Goal: Task Accomplishment & Management: Manage account settings

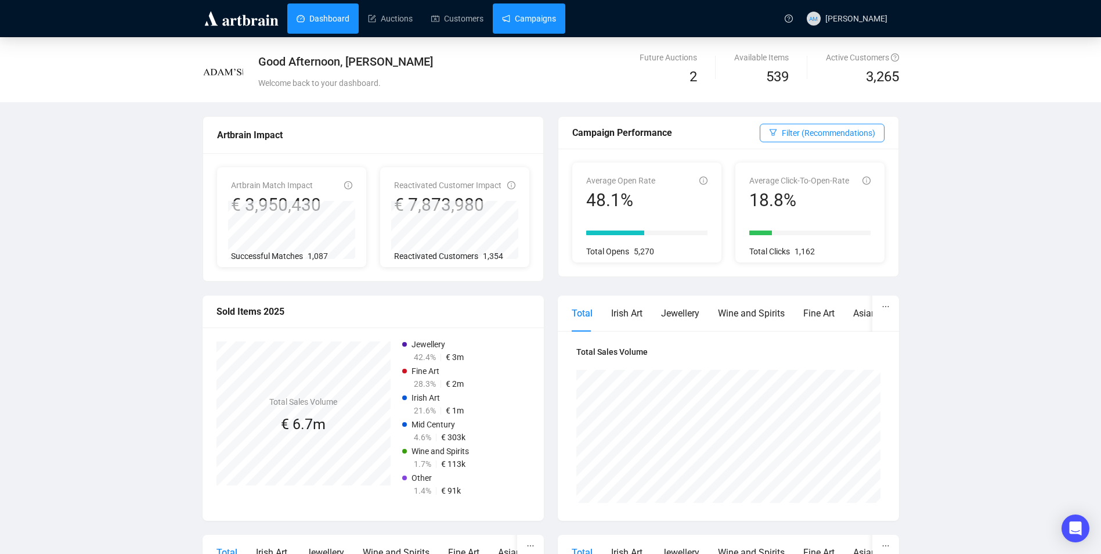
click at [528, 23] on link "Campaigns" at bounding box center [529, 18] width 54 height 30
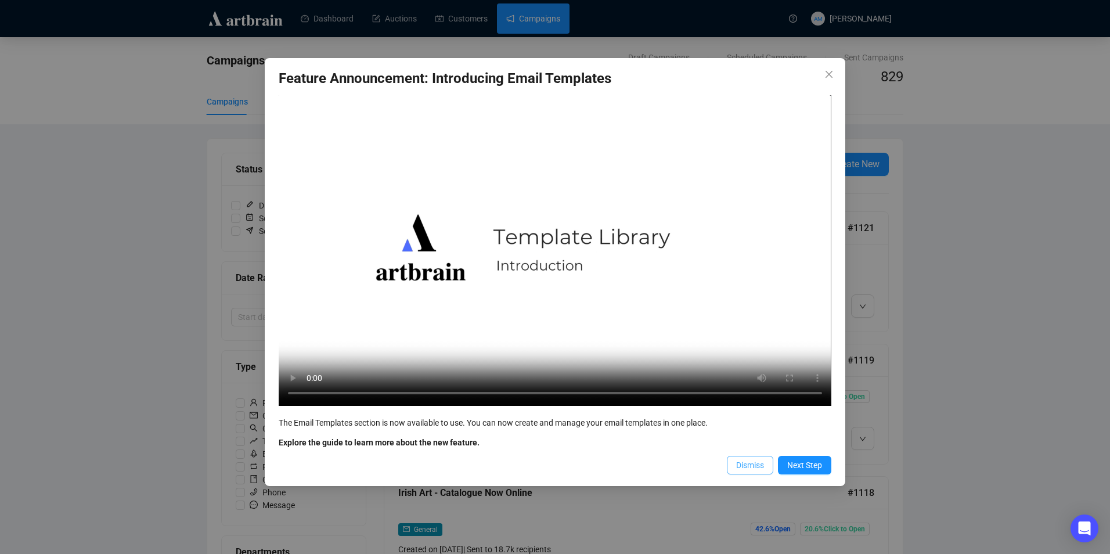
click at [751, 464] on span "Dismiss" at bounding box center [750, 465] width 28 height 13
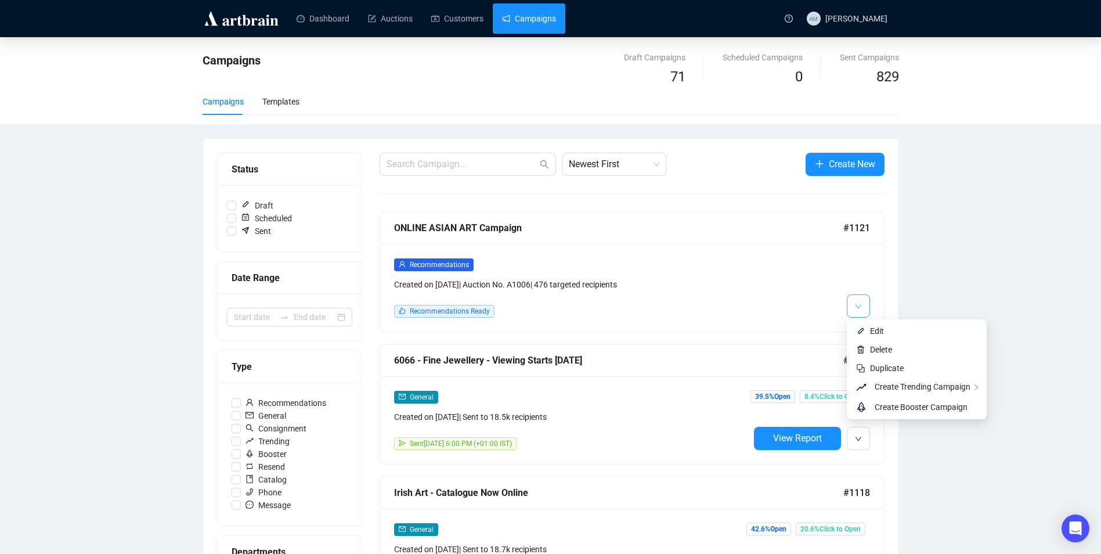
click at [862, 303] on icon "down" at bounding box center [858, 306] width 7 height 7
click at [879, 336] on span "Edit" at bounding box center [877, 330] width 14 height 9
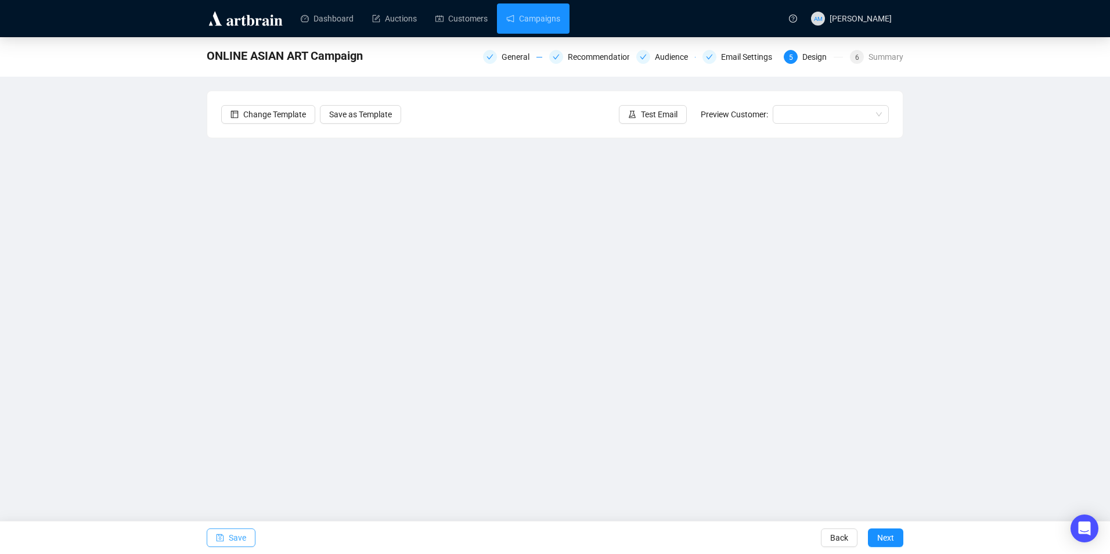
click at [220, 540] on icon "save" at bounding box center [220, 538] width 8 height 8
click at [235, 546] on span "Save" at bounding box center [237, 537] width 17 height 33
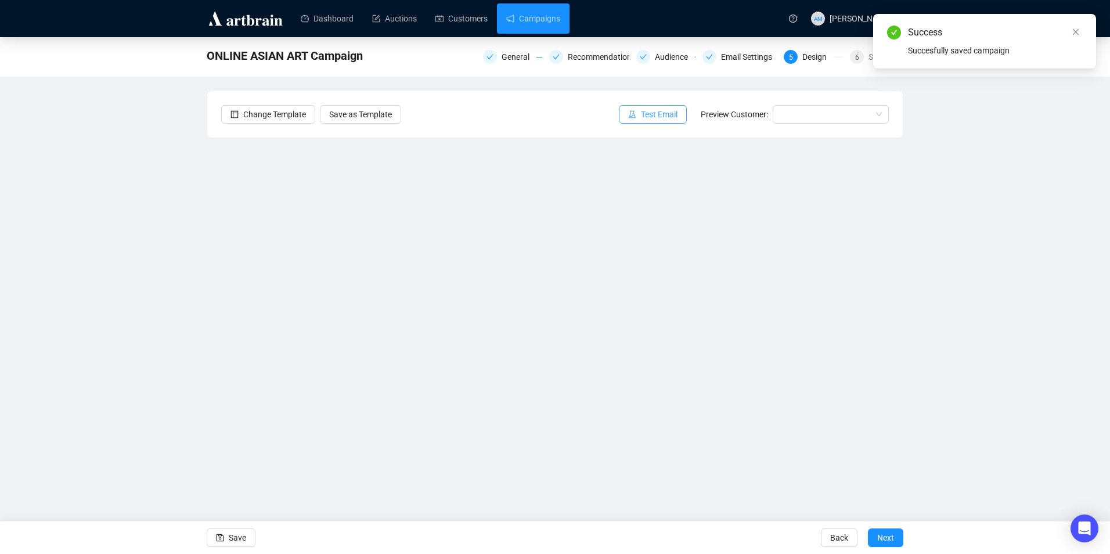
click at [655, 111] on span "Test Email" at bounding box center [659, 114] width 37 height 13
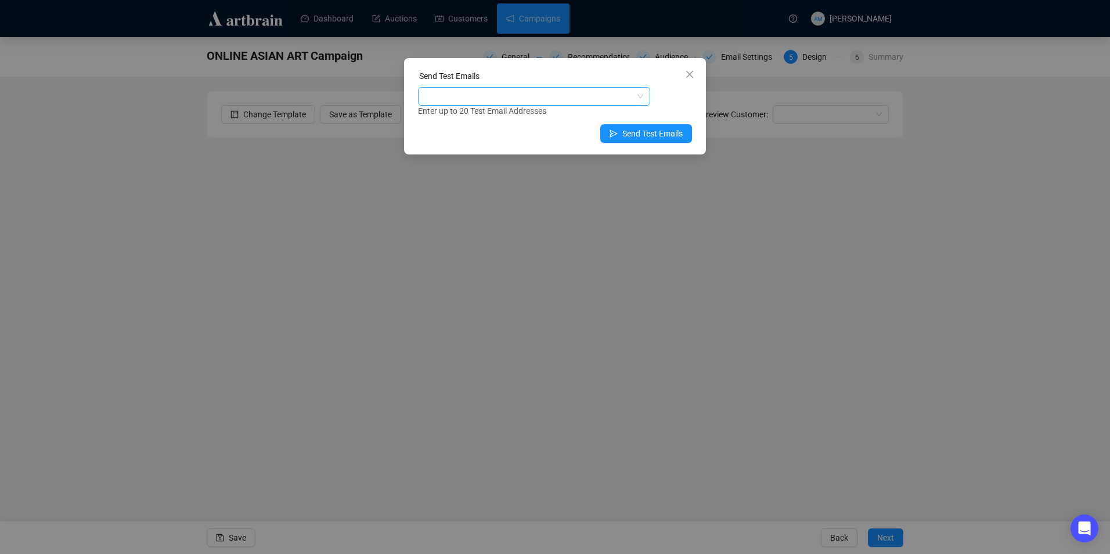
click at [574, 96] on div at bounding box center [527, 96] width 215 height 16
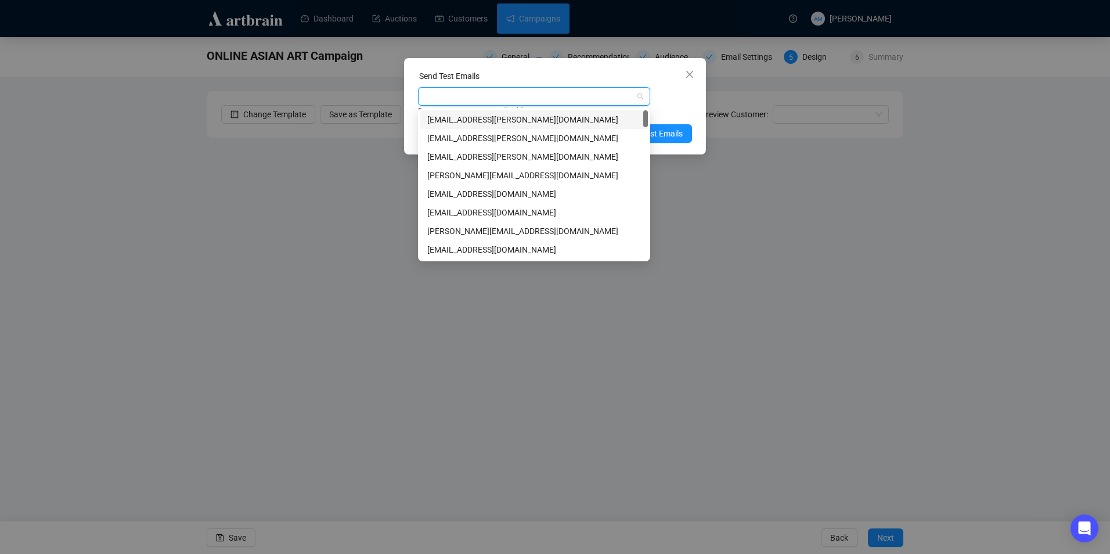
type input "w"
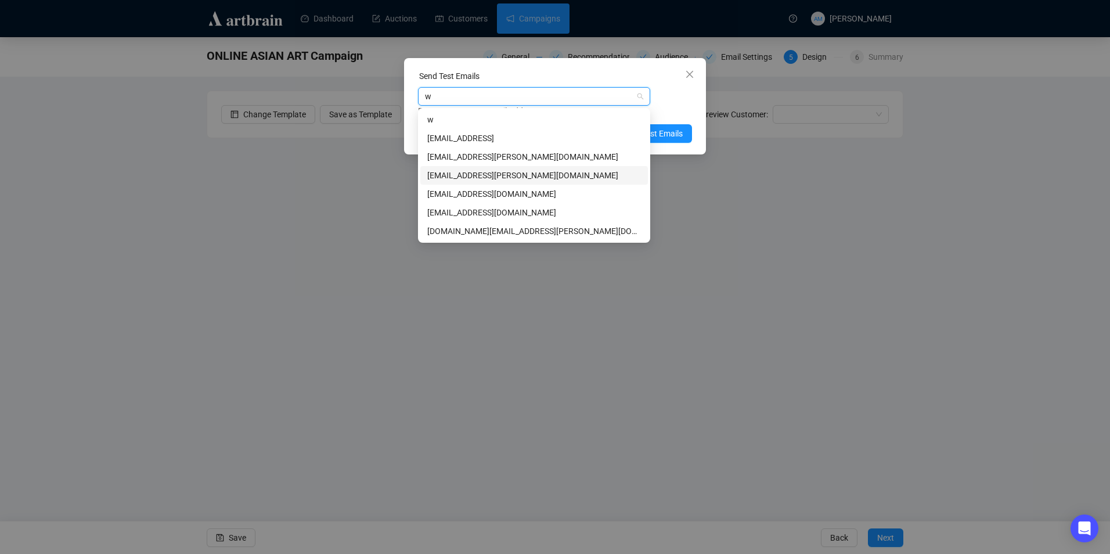
click at [505, 172] on div "[EMAIL_ADDRESS][PERSON_NAME][DOMAIN_NAME]" at bounding box center [534, 175] width 214 height 13
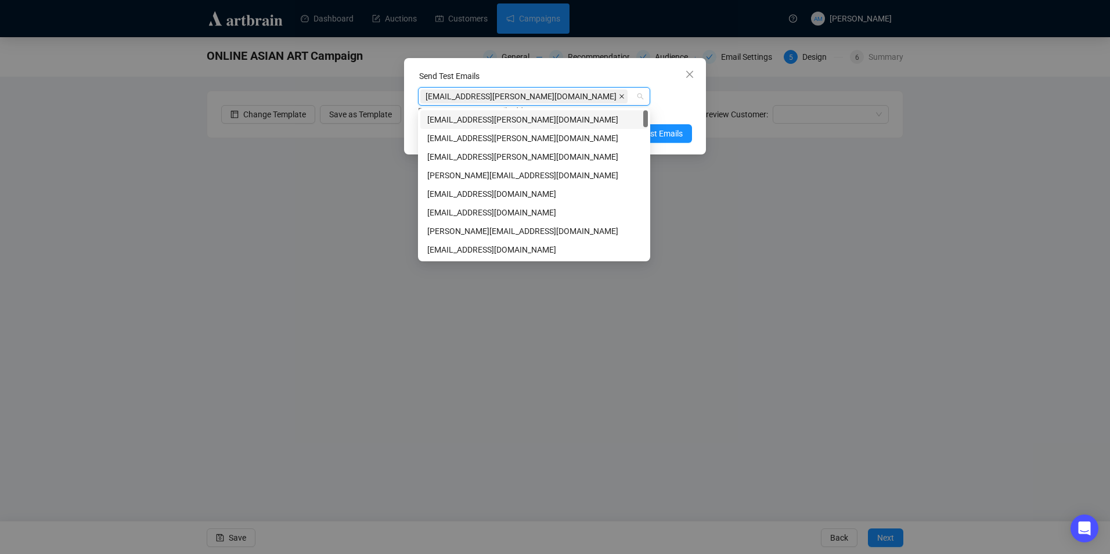
click at [619, 96] on icon "close" at bounding box center [622, 96] width 6 height 6
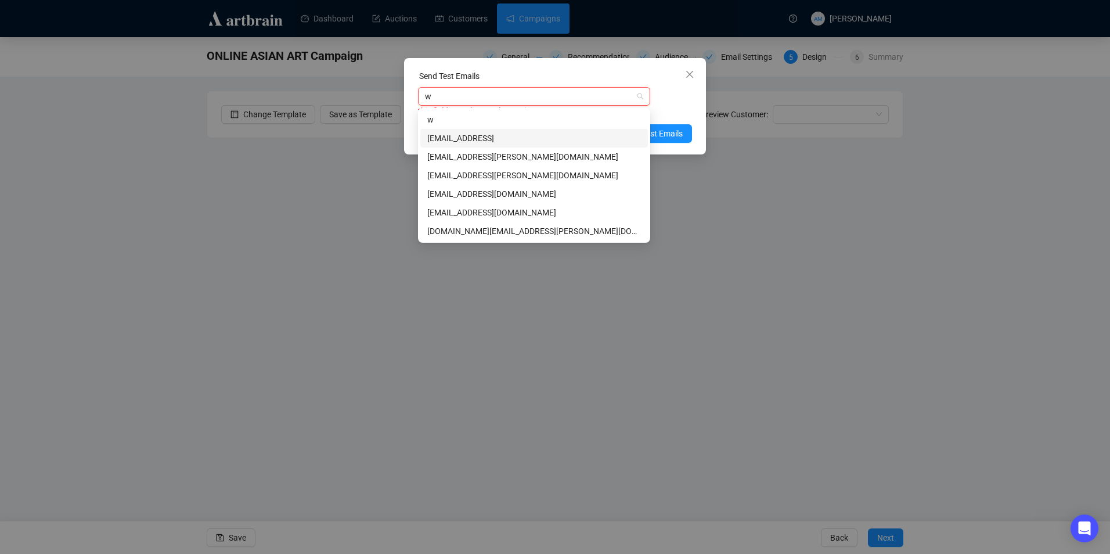
type input "we"
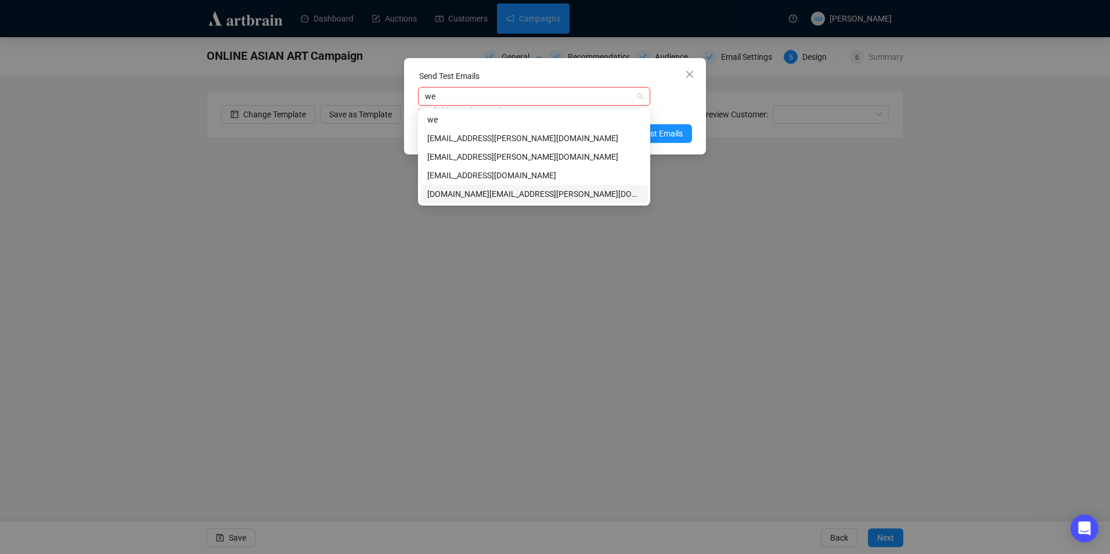
click at [487, 192] on div "[DOMAIN_NAME][EMAIL_ADDRESS][PERSON_NAME][DOMAIN_NAME]" at bounding box center [534, 194] width 214 height 13
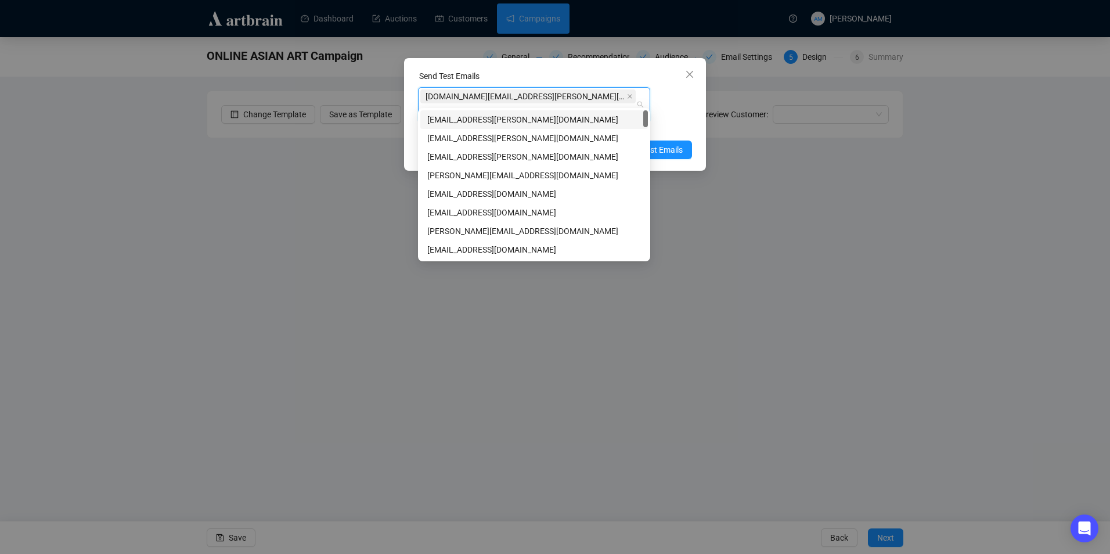
click at [532, 96] on div "[DOMAIN_NAME][EMAIL_ADDRESS][PERSON_NAME][DOMAIN_NAME]" at bounding box center [527, 104] width 215 height 33
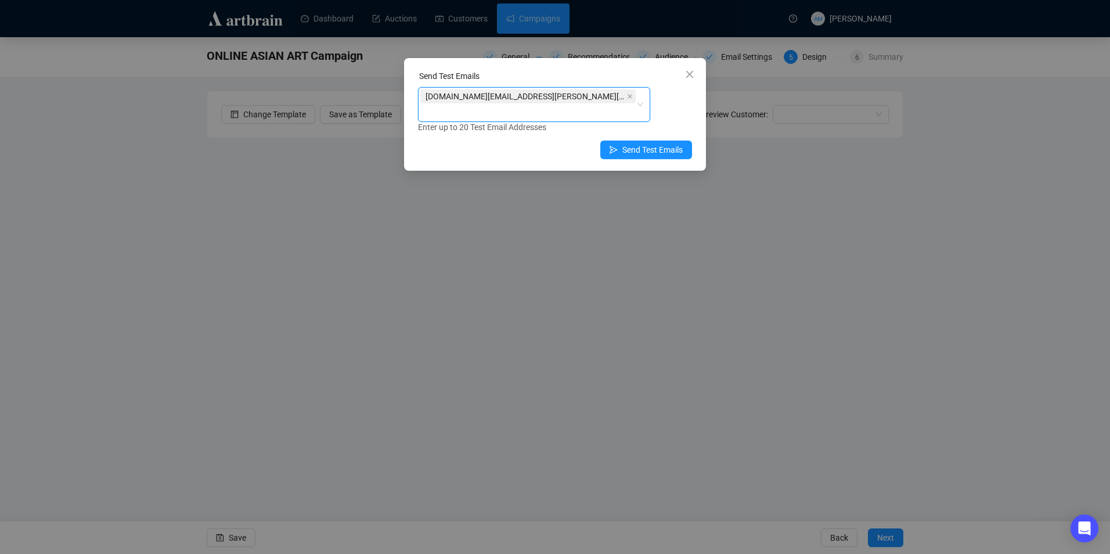
type input "n"
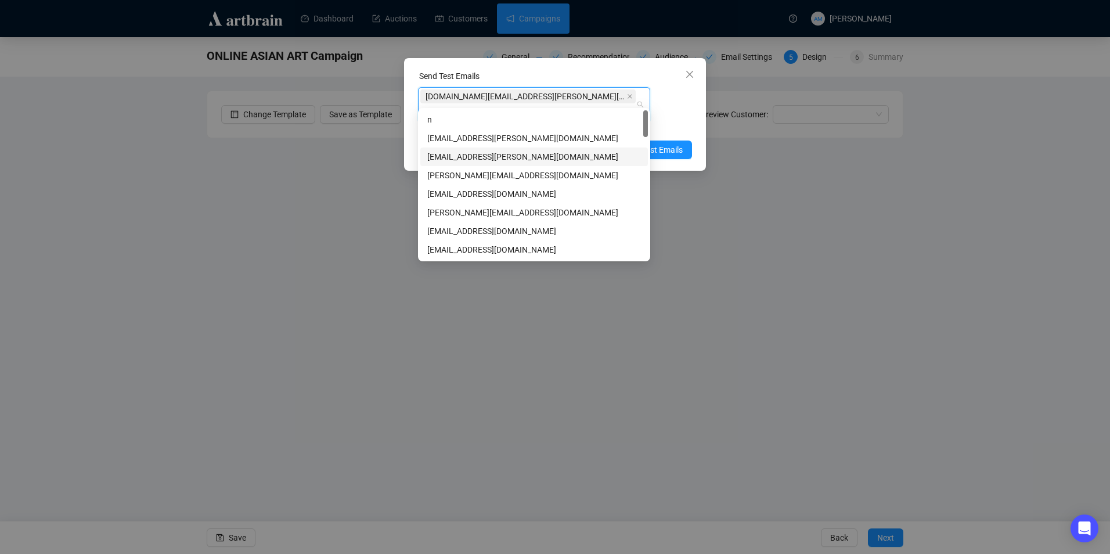
click at [489, 152] on div "[EMAIL_ADDRESS][PERSON_NAME][DOMAIN_NAME]" at bounding box center [534, 156] width 214 height 13
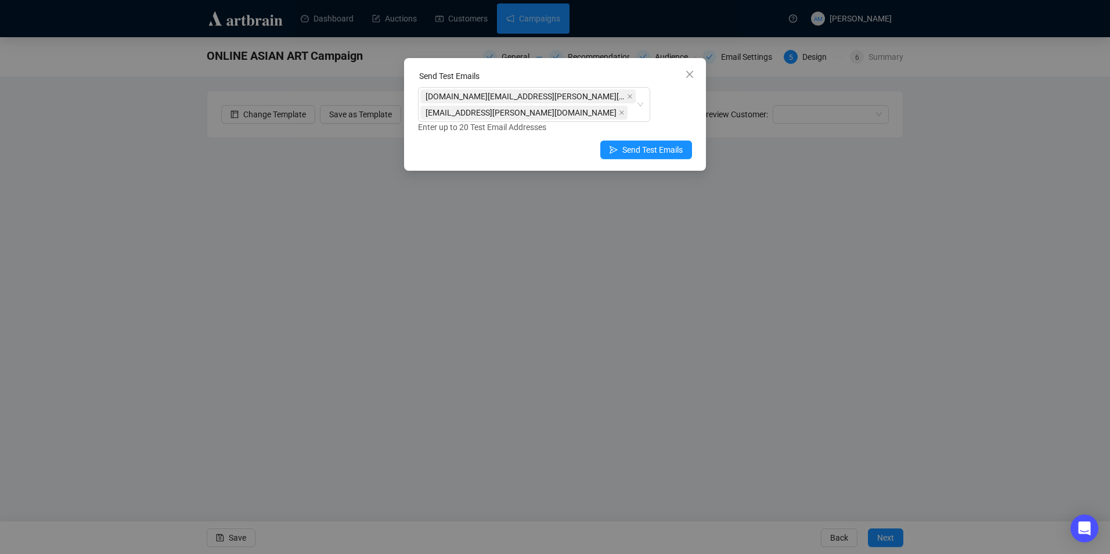
click at [687, 96] on div "[DOMAIN_NAME][EMAIL_ADDRESS][PERSON_NAME][DOMAIN_NAME] [EMAIL_ADDRESS][PERSON_N…" at bounding box center [555, 110] width 274 height 46
click at [655, 143] on span "Send Test Emails" at bounding box center [652, 149] width 60 height 13
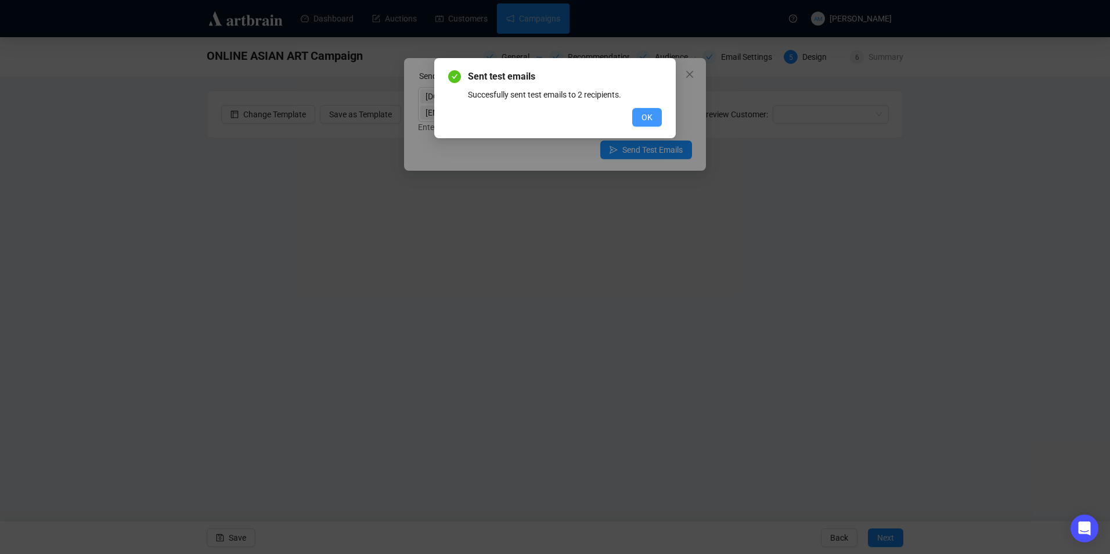
click at [642, 117] on span "OK" at bounding box center [647, 117] width 11 height 13
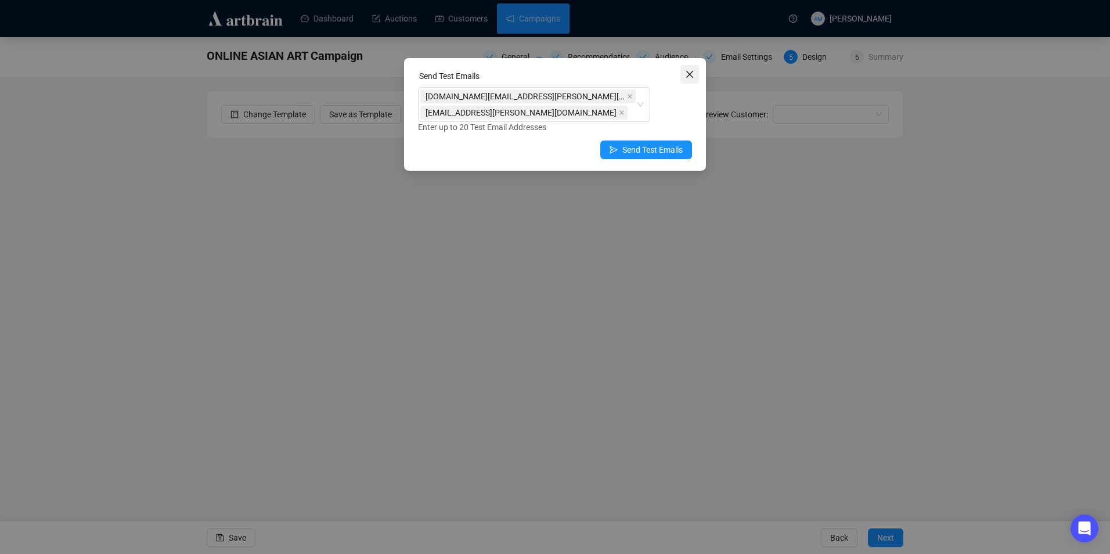
click at [691, 75] on icon "close" at bounding box center [689, 74] width 7 height 7
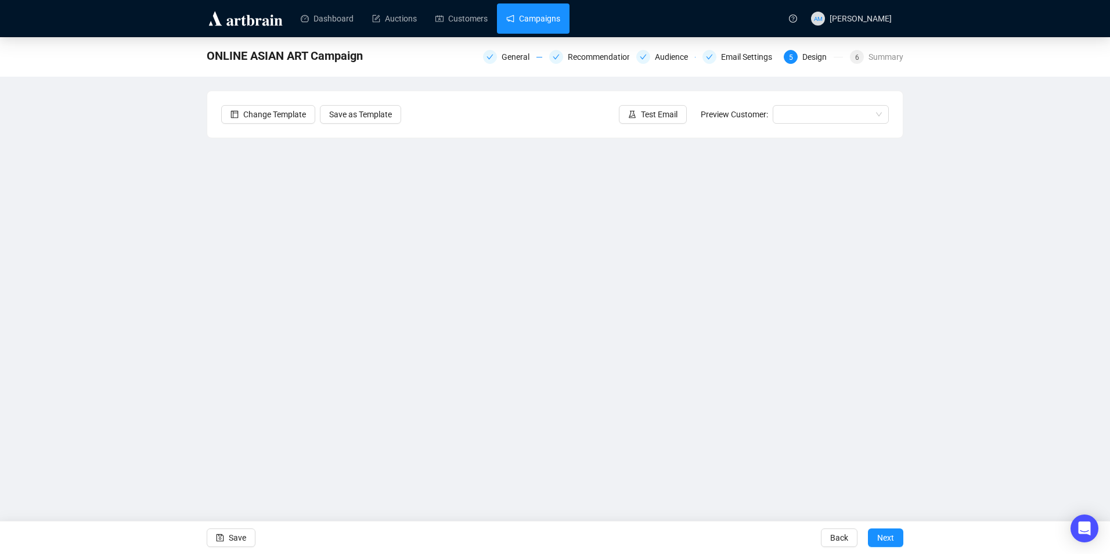
click at [527, 19] on link "Campaigns" at bounding box center [533, 18] width 54 height 30
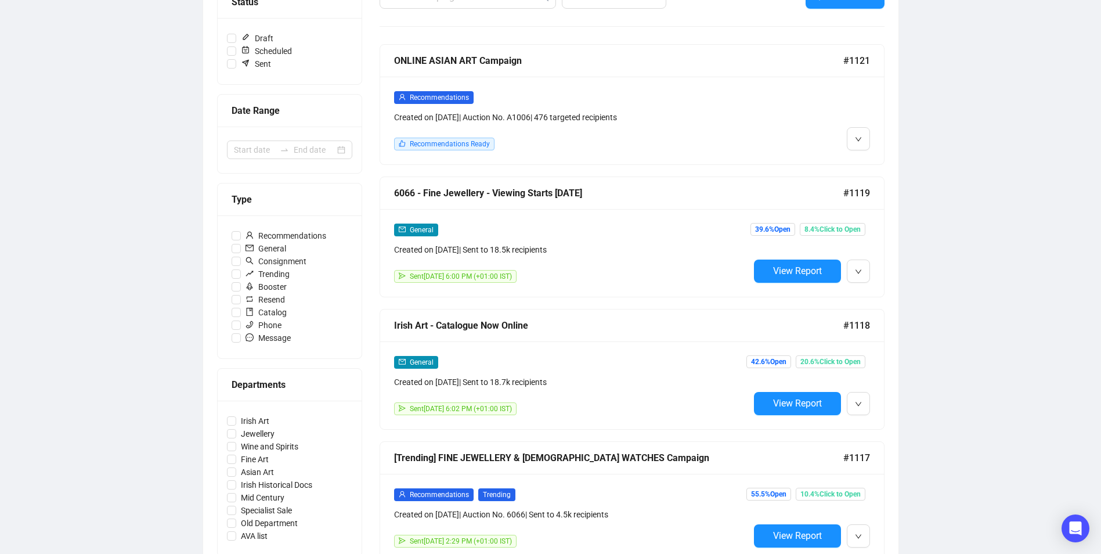
scroll to position [174, 0]
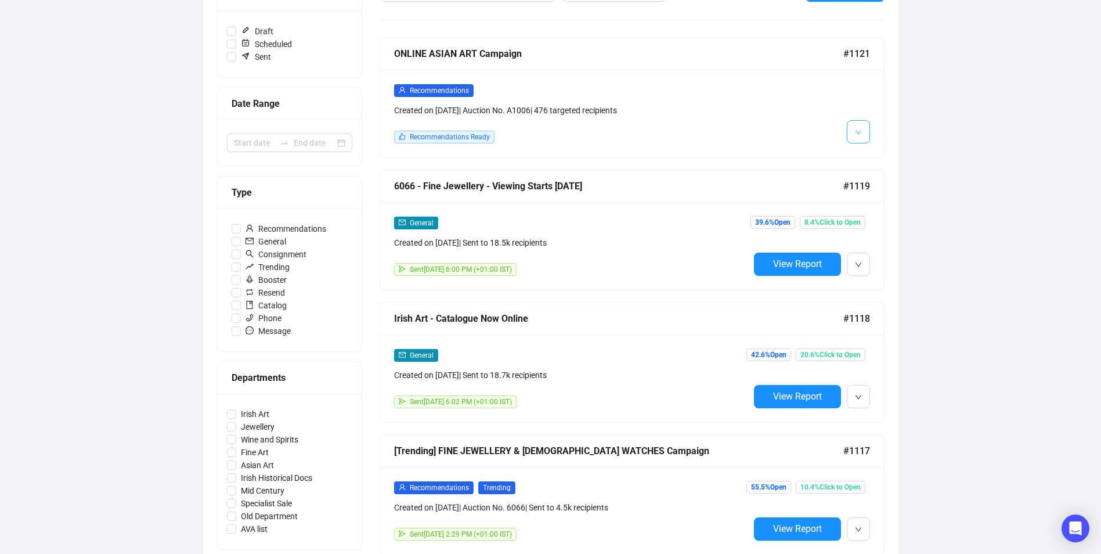
click at [856, 127] on span "button" at bounding box center [858, 131] width 7 height 15
click at [859, 132] on icon "down" at bounding box center [858, 132] width 7 height 7
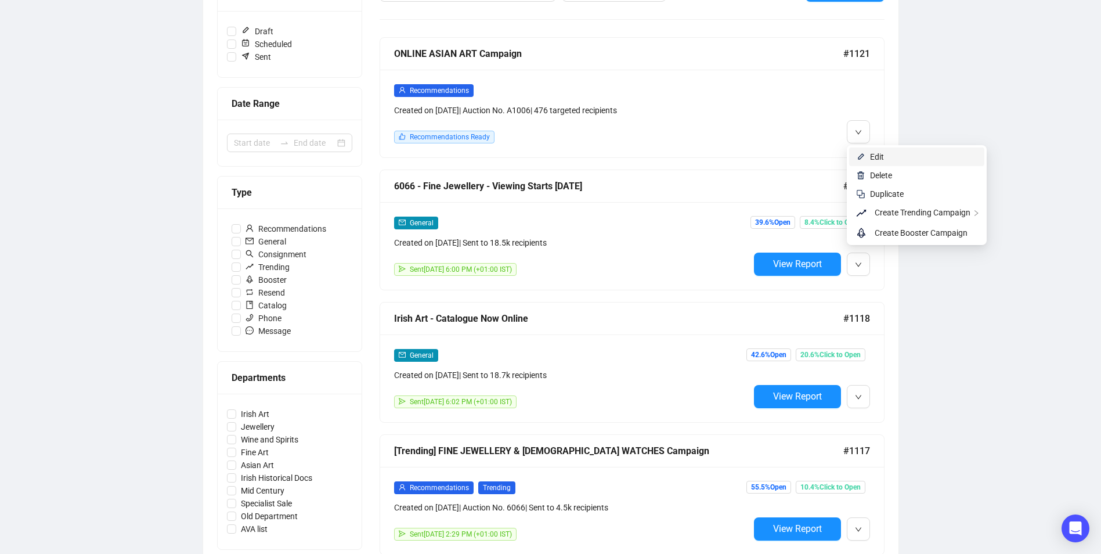
click at [870, 156] on li "Edit" at bounding box center [916, 156] width 135 height 19
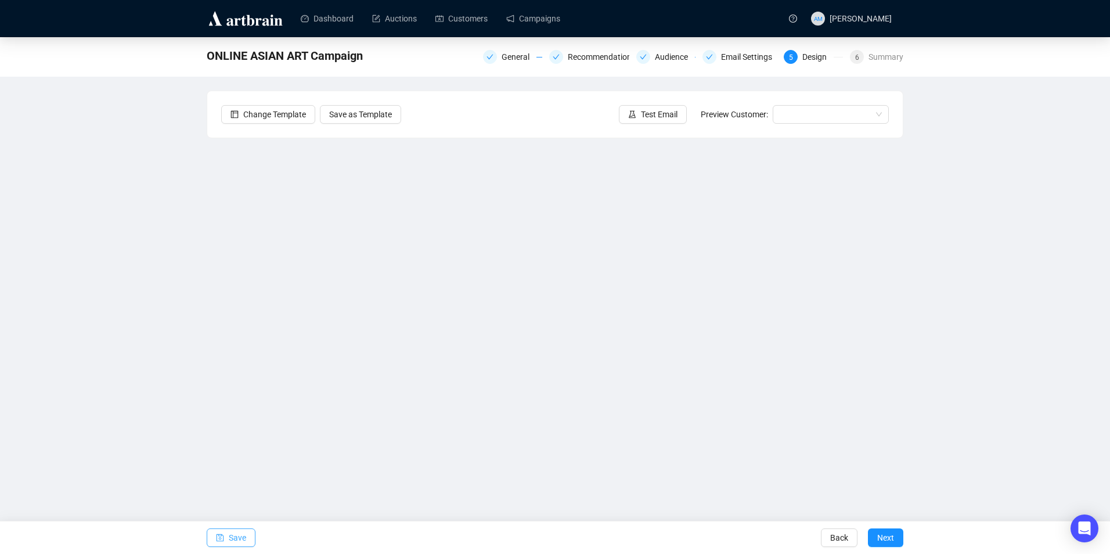
click at [243, 534] on span "Save" at bounding box center [237, 537] width 17 height 33
click at [234, 538] on span "Save" at bounding box center [237, 537] width 17 height 33
click at [400, 19] on link "Auctions" at bounding box center [394, 18] width 45 height 30
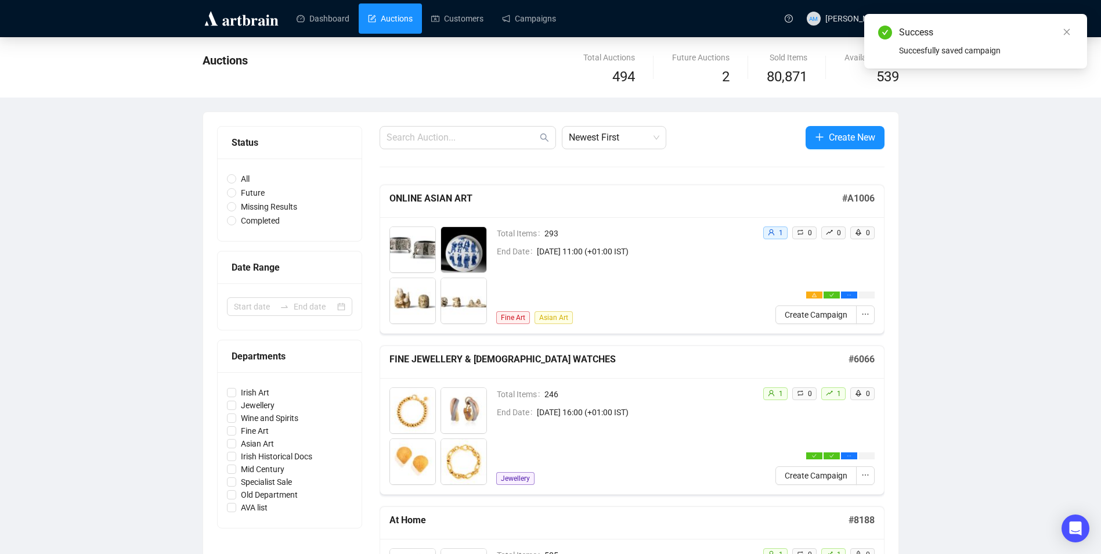
click at [666, 284] on div "Total Items 293 End Date [DATE] 11:00 (+01:00 IST) Fine Art Asian Art" at bounding box center [624, 275] width 257 height 98
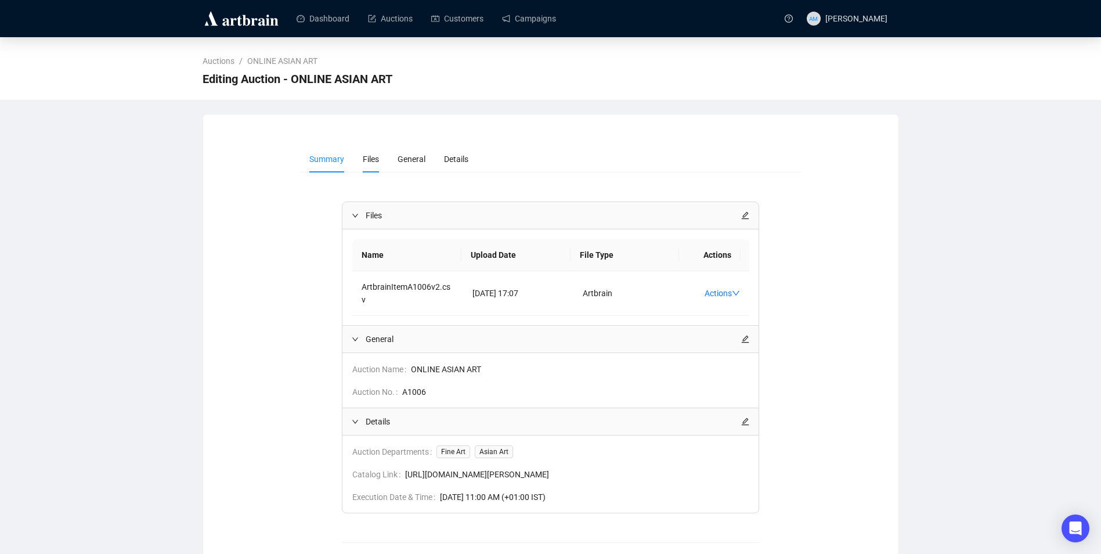
click at [370, 160] on span "Files" at bounding box center [371, 158] width 16 height 9
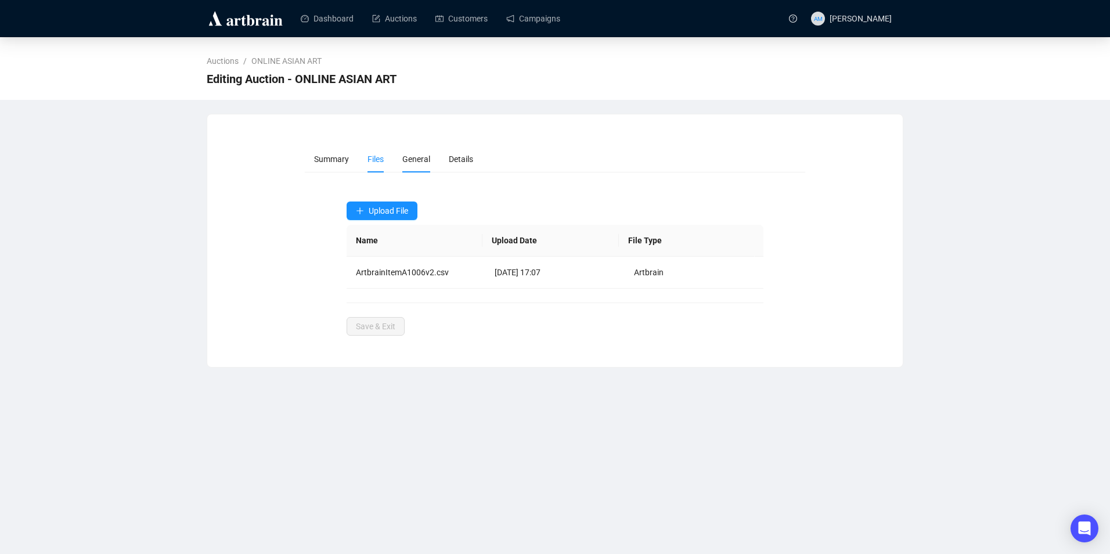
click at [408, 160] on span "General" at bounding box center [416, 158] width 28 height 9
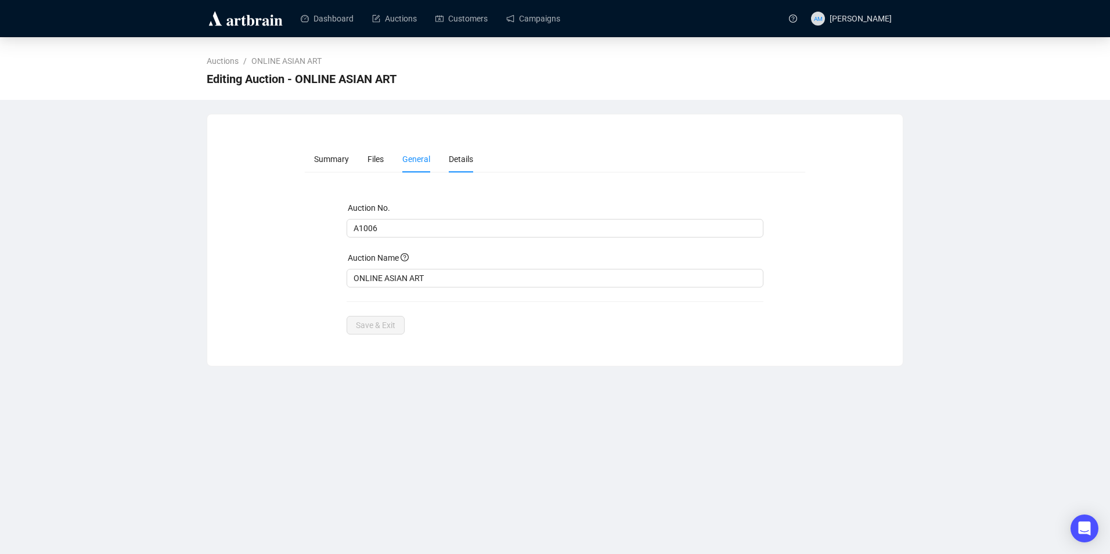
click at [450, 160] on span "Details" at bounding box center [461, 158] width 24 height 9
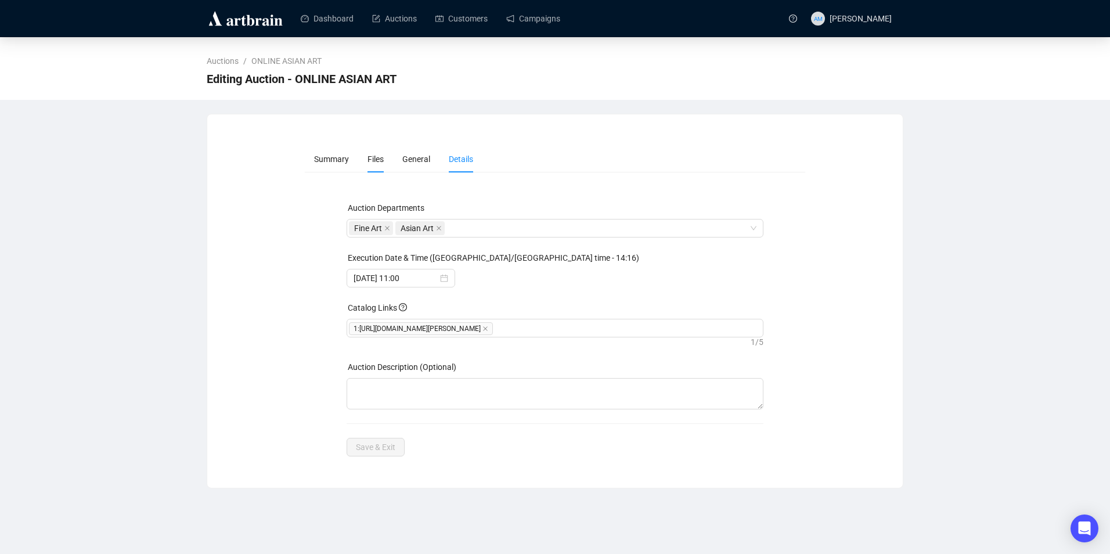
click at [373, 158] on span "Files" at bounding box center [375, 158] width 16 height 9
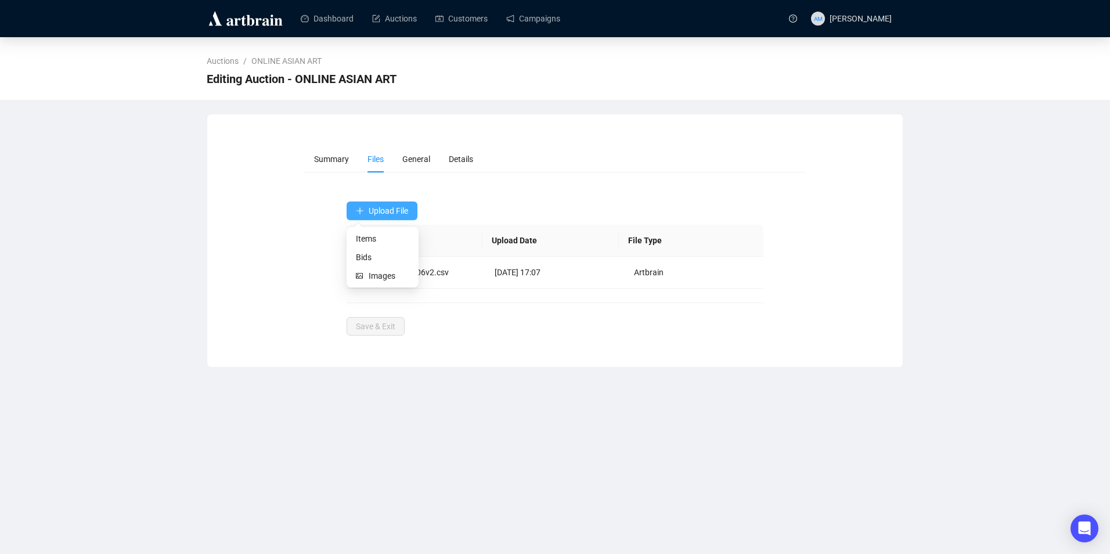
click at [391, 211] on span "Upload File" at bounding box center [388, 210] width 39 height 9
click at [399, 274] on span "Images" at bounding box center [389, 275] width 41 height 13
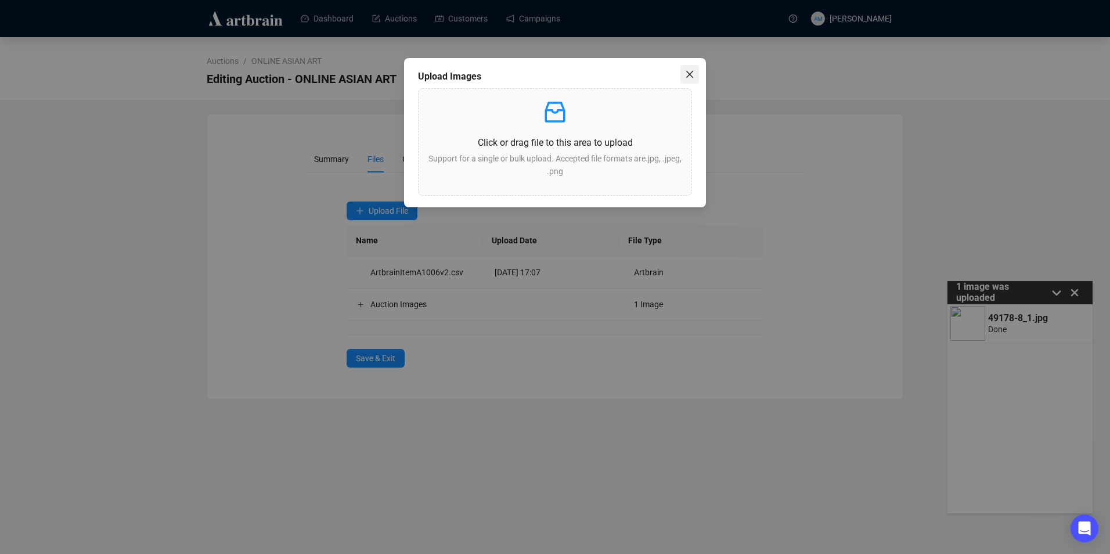
click at [688, 75] on icon "close" at bounding box center [689, 74] width 7 height 7
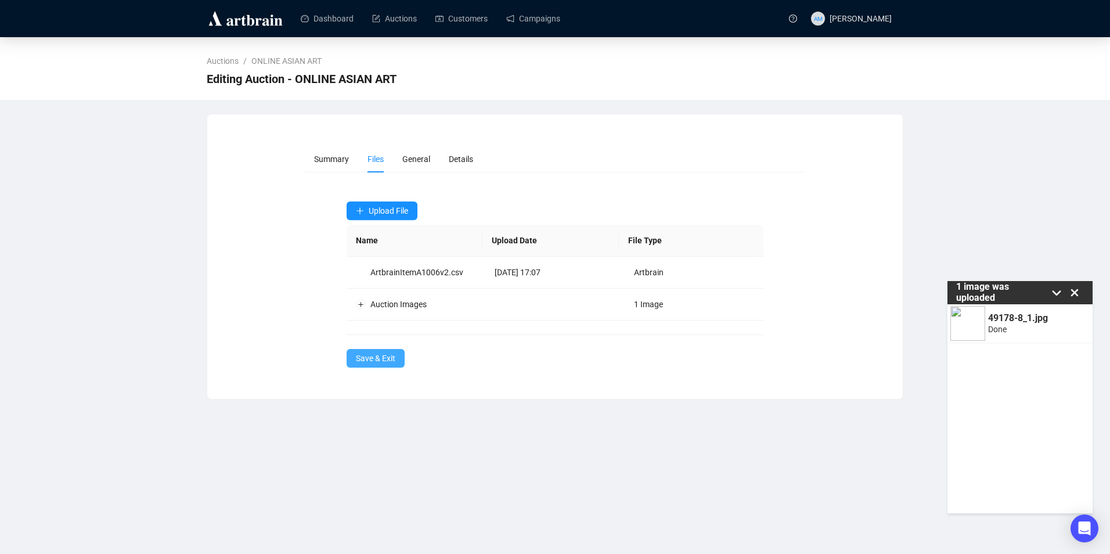
click at [383, 365] on button "Save & Exit" at bounding box center [376, 358] width 58 height 19
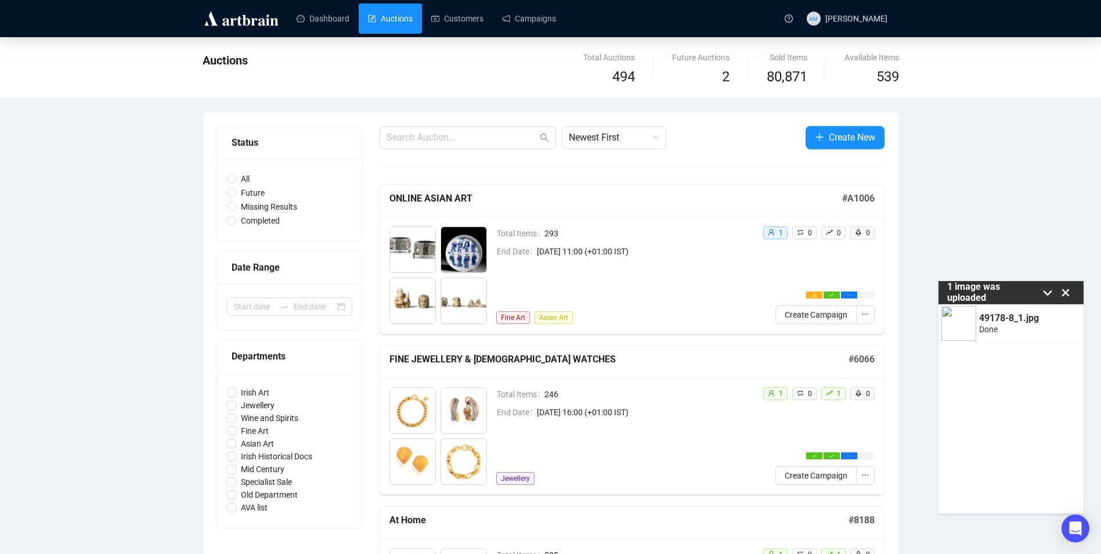
click at [1066, 293] on icon at bounding box center [1066, 293] width 8 height 8
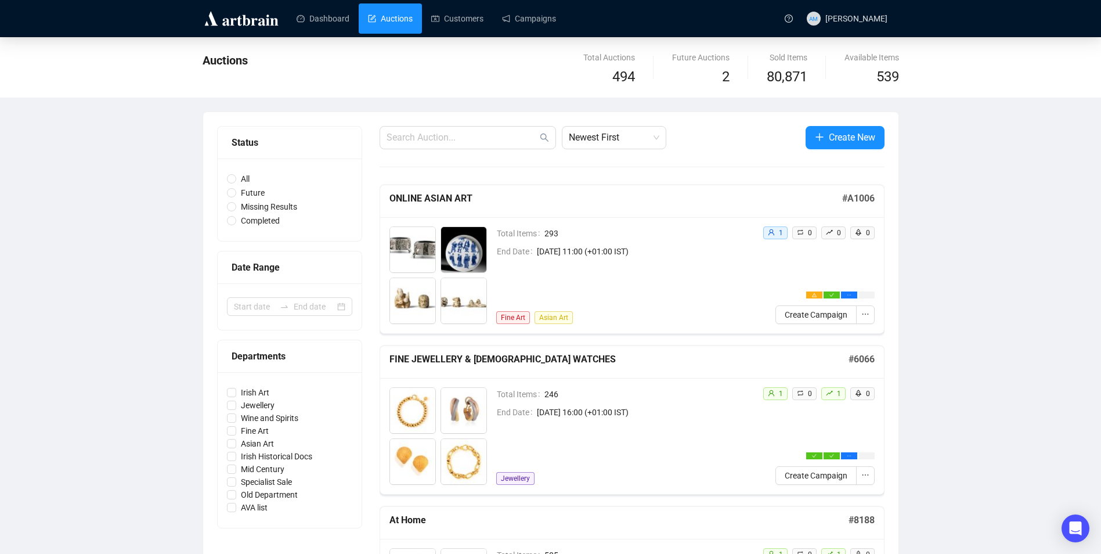
click at [650, 285] on div "Total Items 293 End Date [DATE] 11:00 (+01:00 IST) Fine Art Asian Art" at bounding box center [624, 275] width 257 height 98
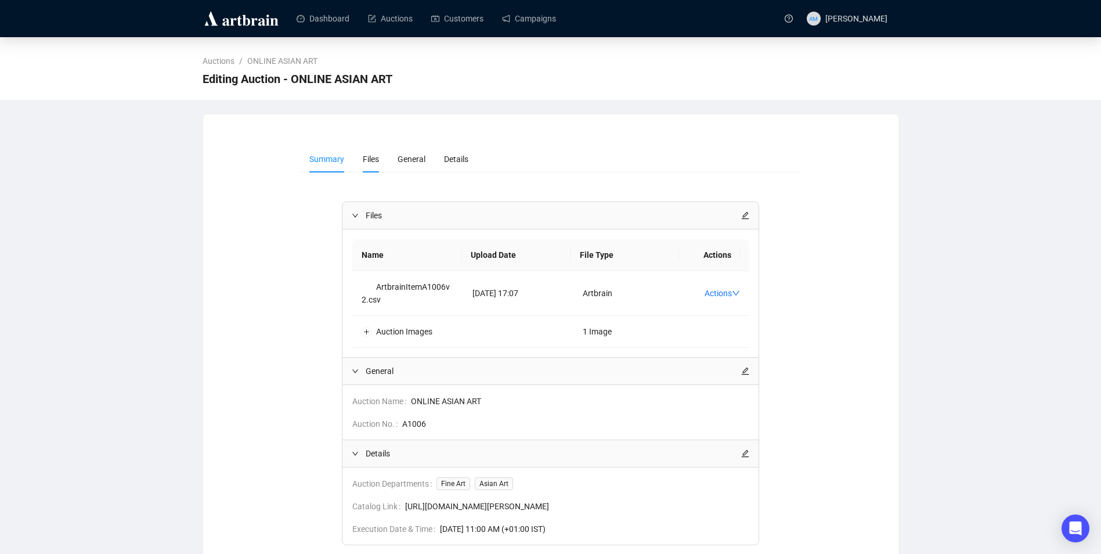
click at [382, 162] on li "Files" at bounding box center [371, 159] width 35 height 27
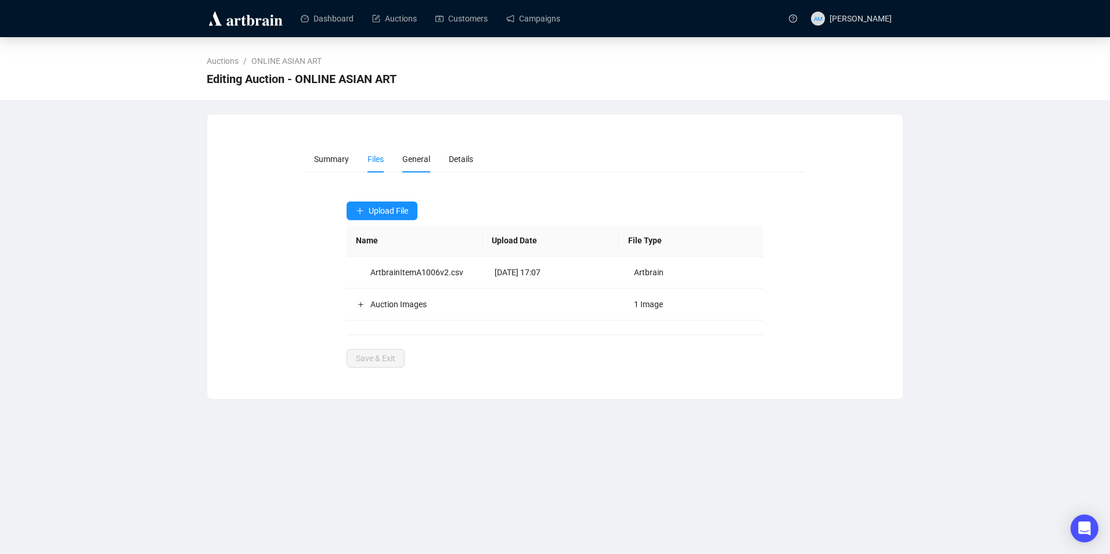
click at [406, 162] on span "General" at bounding box center [416, 158] width 28 height 9
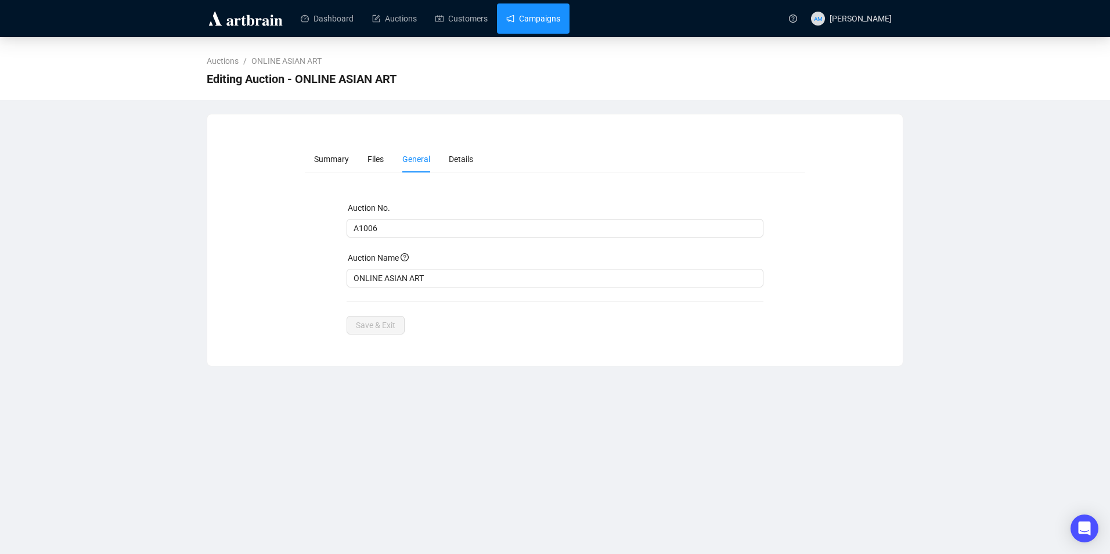
click at [532, 12] on link "Campaigns" at bounding box center [533, 18] width 54 height 30
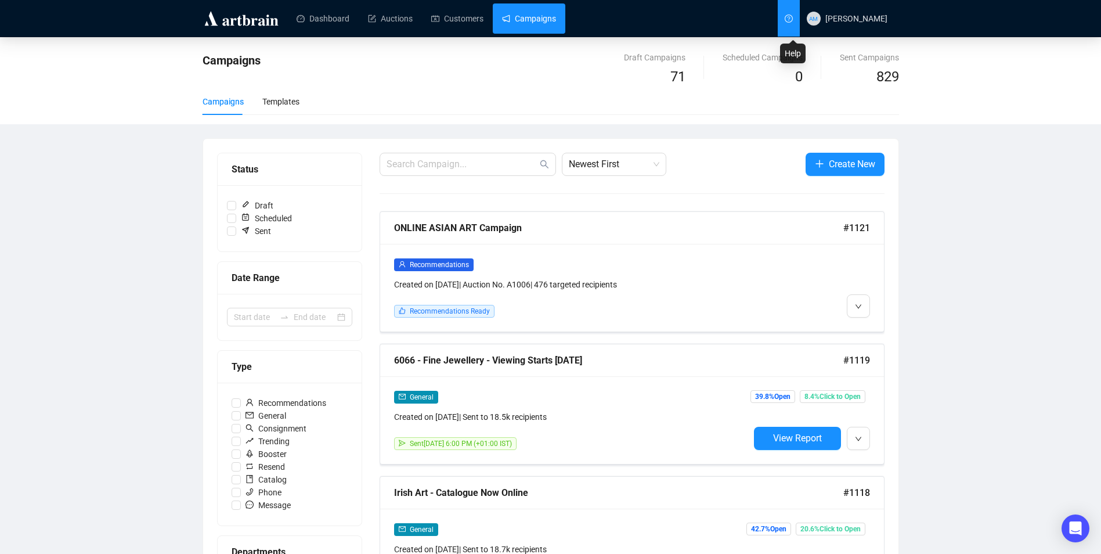
click at [798, 25] on link at bounding box center [789, 18] width 22 height 37
click at [1073, 532] on icon "Open Intercom Messenger" at bounding box center [1075, 528] width 13 height 15
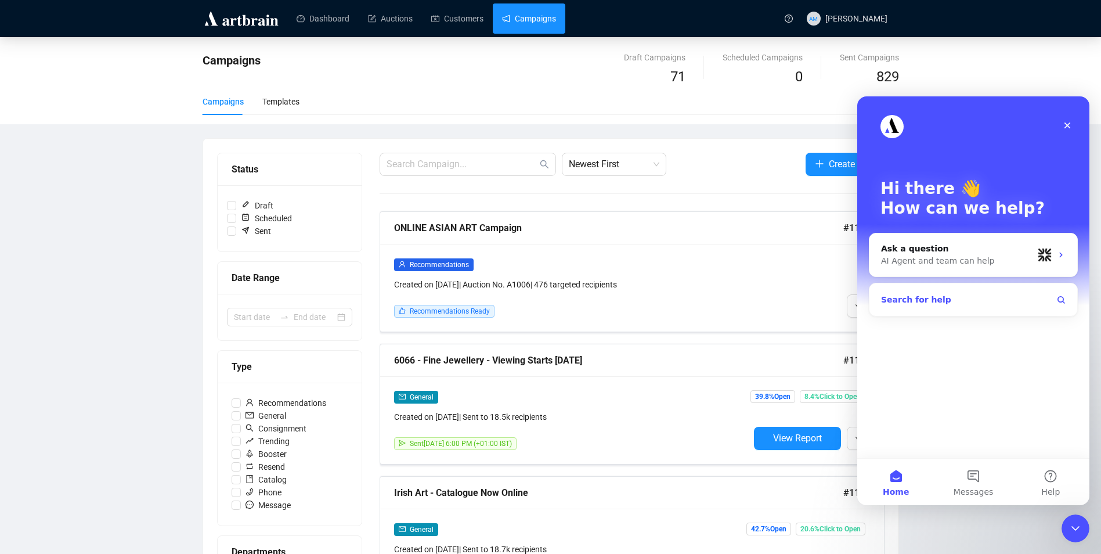
click at [938, 304] on button "Search for help" at bounding box center [973, 299] width 199 height 23
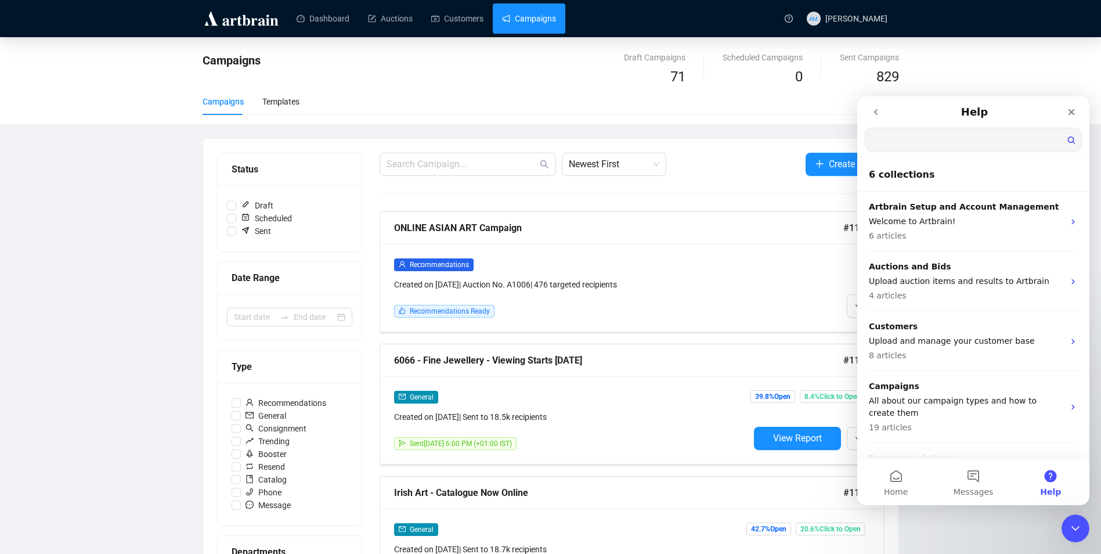
click at [994, 135] on input "Search for help" at bounding box center [974, 139] width 216 height 23
type input "reupload"
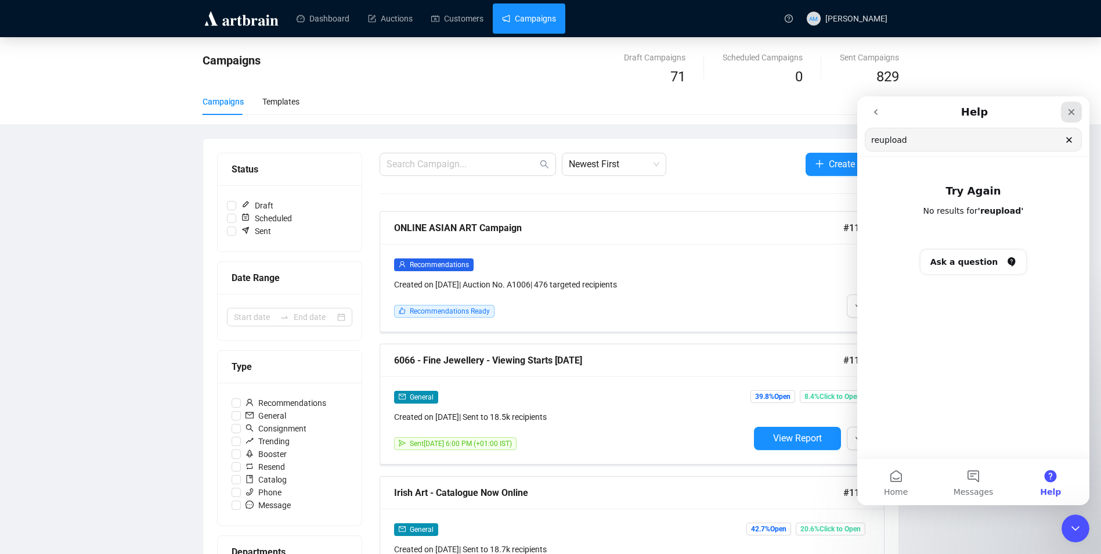
click at [1069, 113] on icon "Close" at bounding box center [1071, 111] width 9 height 9
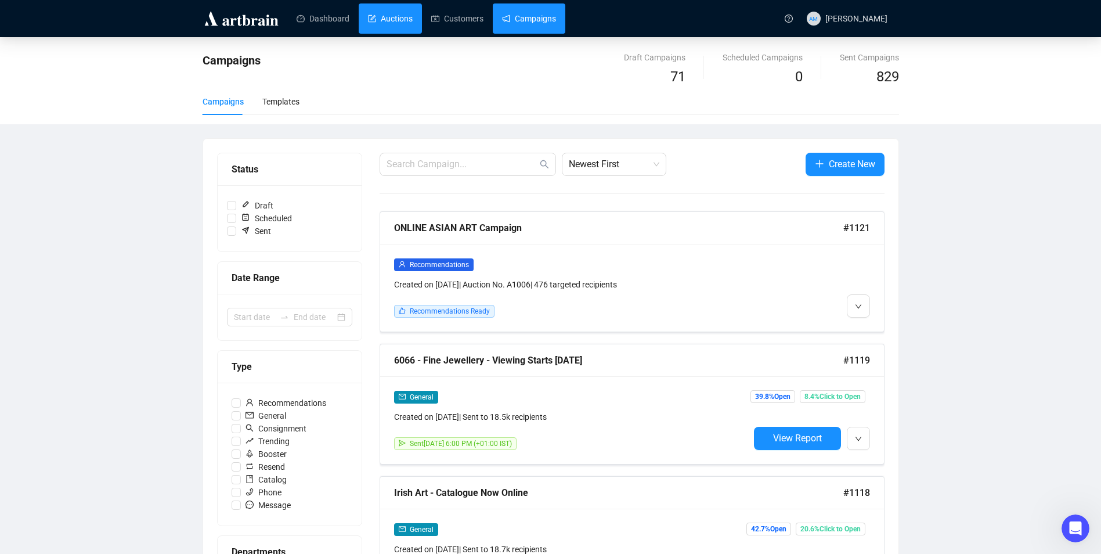
click at [368, 26] on link "Auctions" at bounding box center [390, 18] width 45 height 30
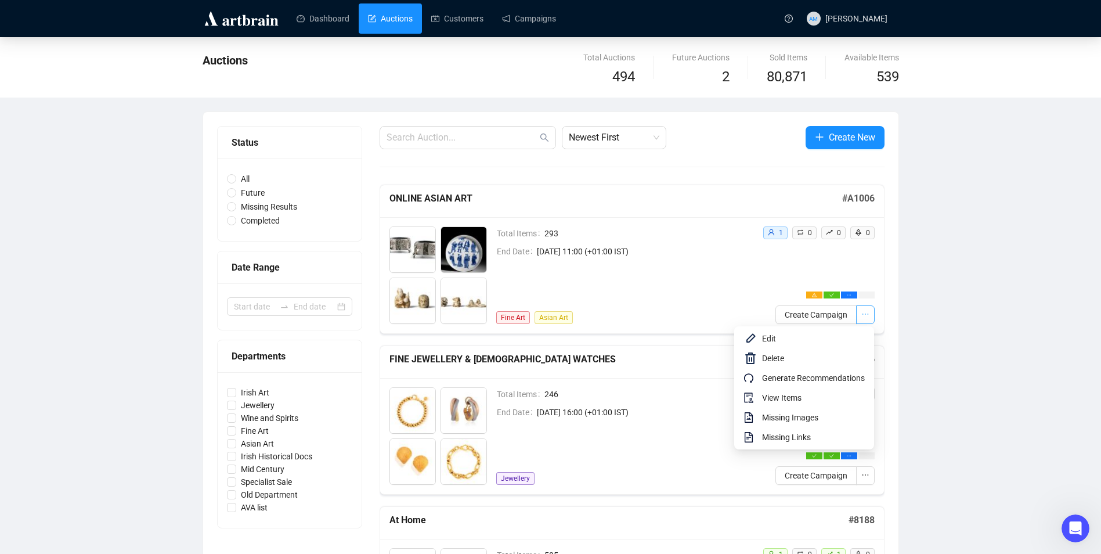
click at [871, 315] on button "button" at bounding box center [865, 314] width 19 height 19
click at [802, 397] on span "View Items" at bounding box center [813, 397] width 103 height 13
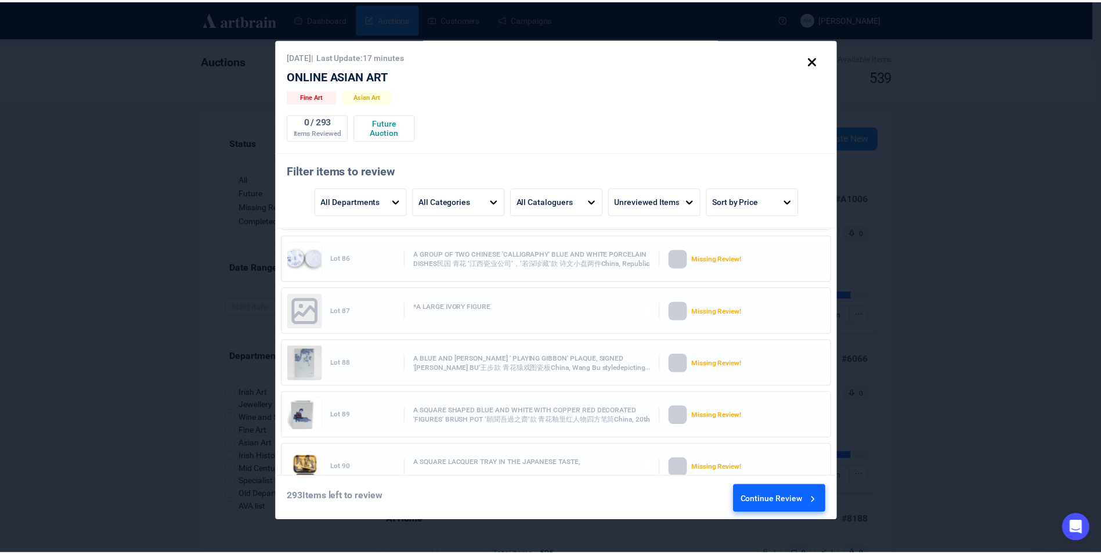
scroll to position [4388, 0]
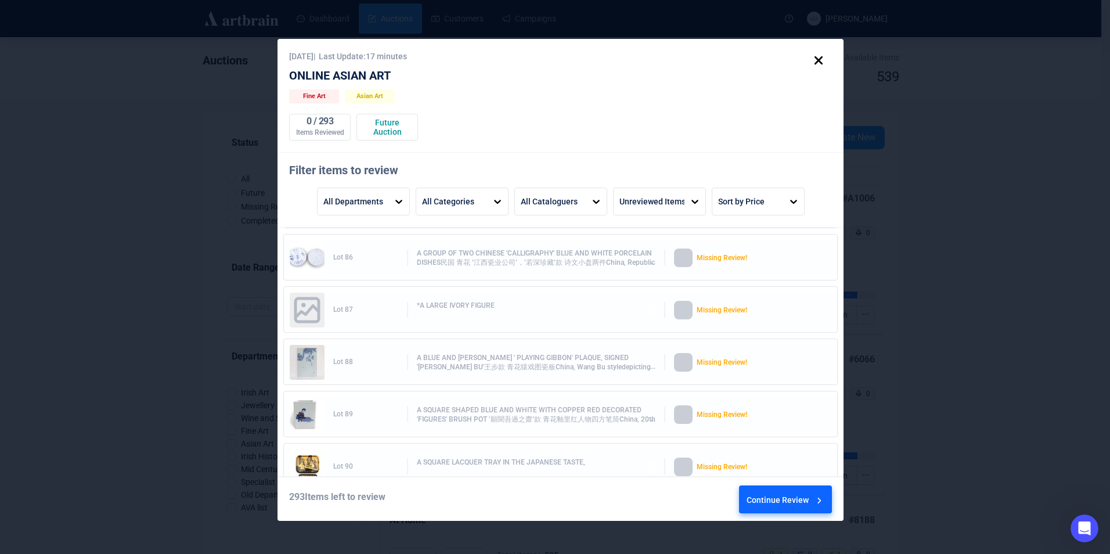
click at [513, 364] on div "A BLUE AND [PERSON_NAME] ' PLAYING GIBBON' PLAQUE, SIGNED '[PERSON_NAME] BU'王步款…" at bounding box center [536, 362] width 239 height 18
click at [300, 361] on img at bounding box center [307, 362] width 35 height 35
click at [347, 363] on div "Lot 88" at bounding box center [365, 362] width 65 height 18
click at [689, 362] on div "Missing Review!" at bounding box center [746, 362] width 145 height 19
click at [770, 363] on div "Missing Review!" at bounding box center [744, 362] width 95 height 19
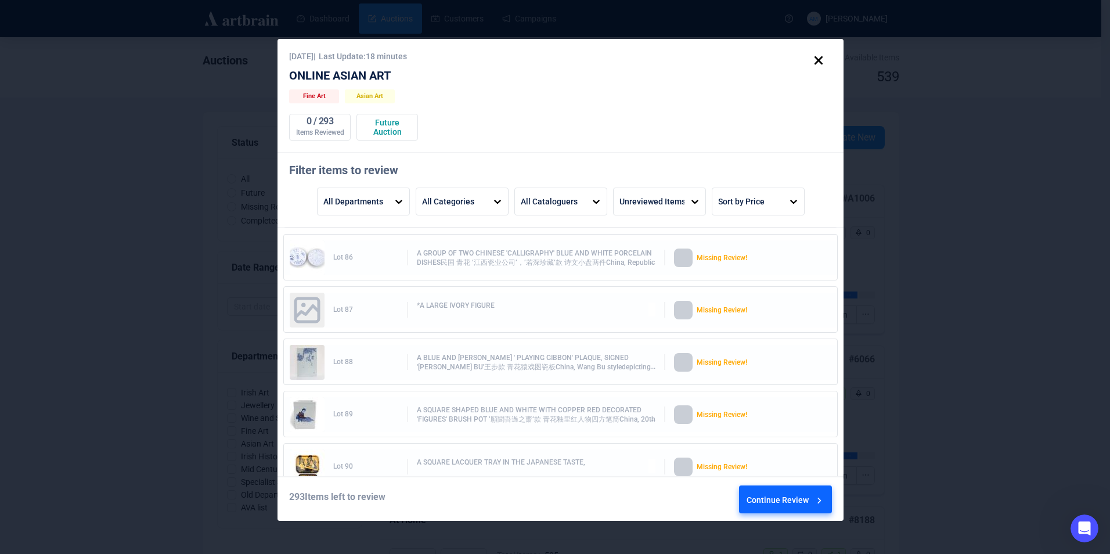
click at [792, 498] on div "Continue Review" at bounding box center [786, 501] width 78 height 31
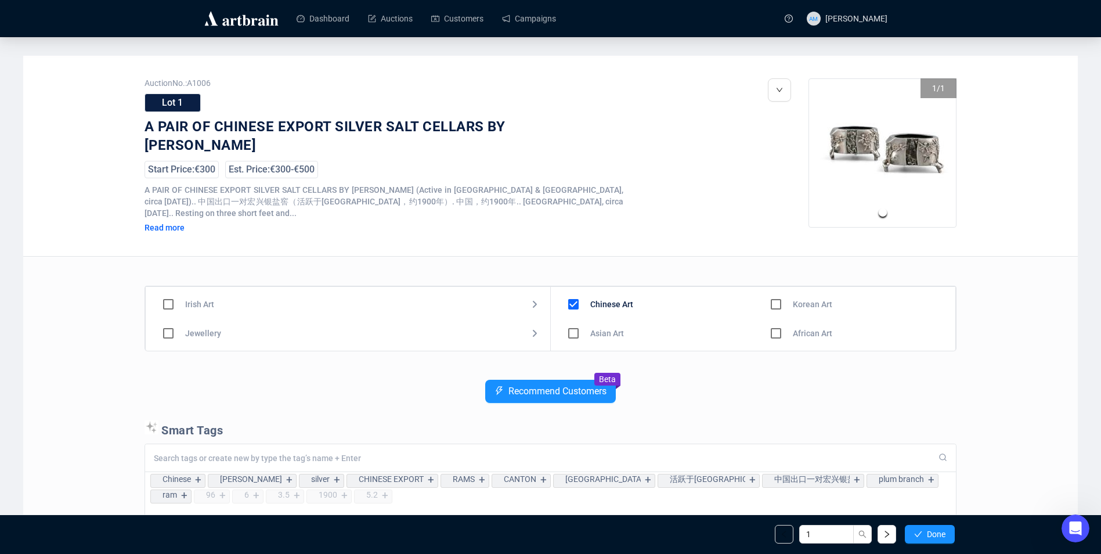
click at [915, 98] on img "Go to Slide 1" at bounding box center [883, 153] width 148 height 148
click at [885, 185] on img "Go to Slide 1" at bounding box center [883, 153] width 148 height 148
click at [885, 214] on button "Go to Slide 1" at bounding box center [882, 212] width 8 height 8
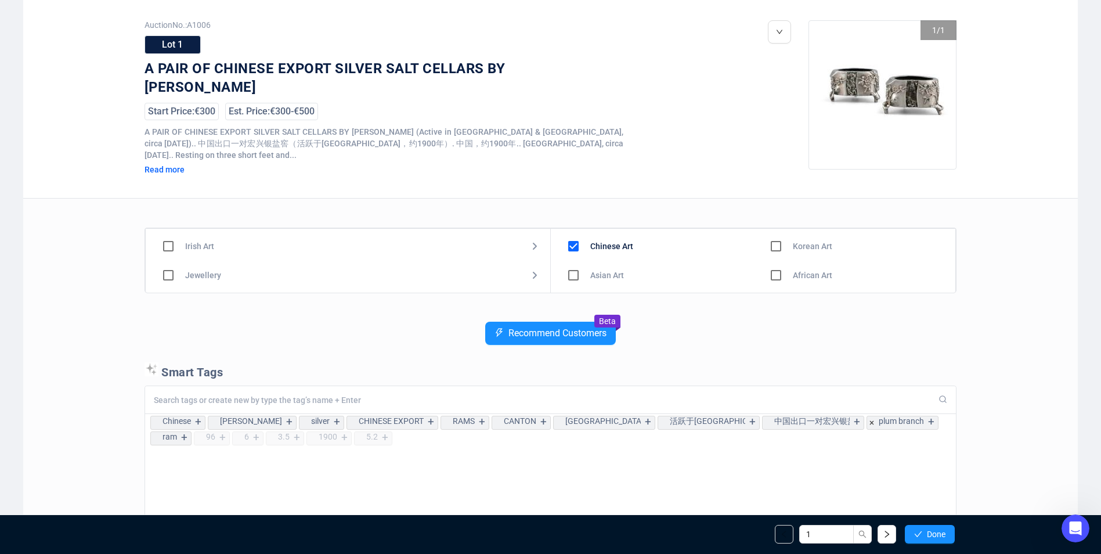
scroll to position [1, 0]
drag, startPoint x: 805, startPoint y: 529, endPoint x: 730, endPoint y: 531, distance: 75.5
click at [730, 531] on div "1 Done" at bounding box center [551, 533] width 826 height 39
type input "88"
click at [927, 529] on span "Done" at bounding box center [936, 533] width 19 height 9
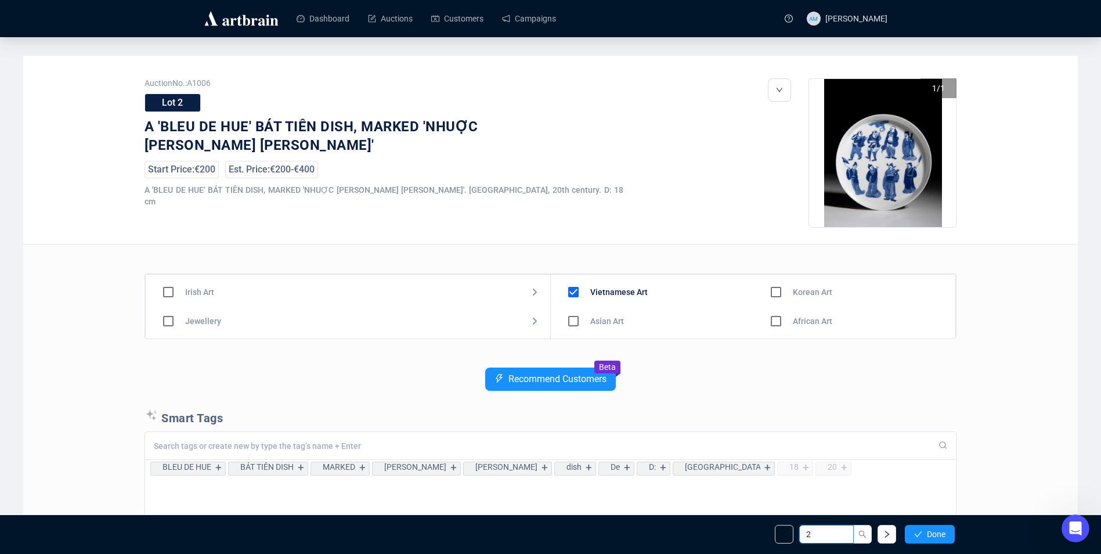
click at [837, 535] on input "2" at bounding box center [826, 534] width 55 height 19
type input "88"
click at [863, 536] on icon "search" at bounding box center [863, 534] width 8 height 8
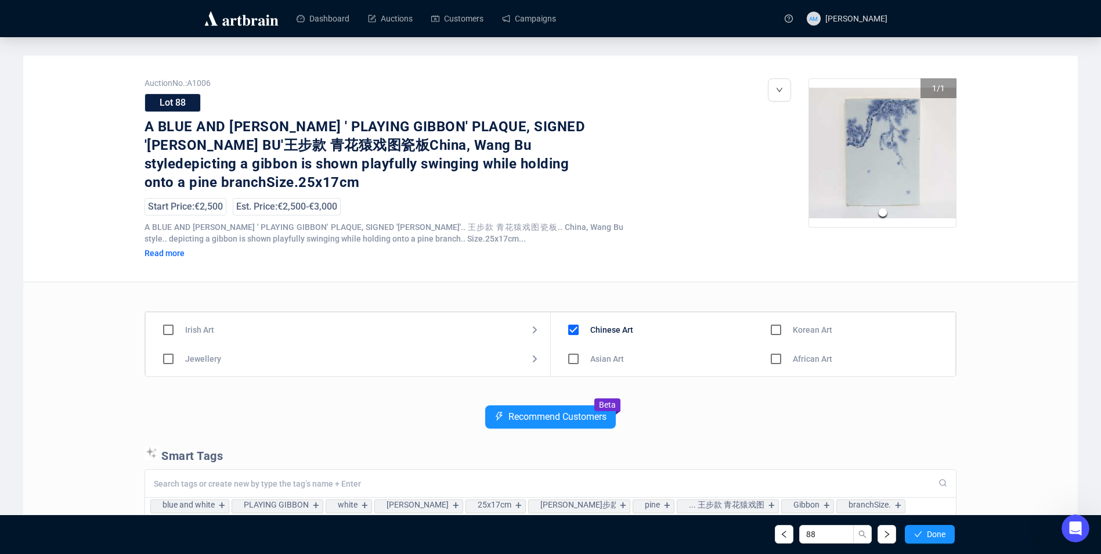
click at [885, 212] on button "Go to Slide 1" at bounding box center [882, 212] width 8 height 8
drag, startPoint x: 885, startPoint y: 212, endPoint x: 830, endPoint y: 205, distance: 55.7
click at [830, 205] on div "1 / 1" at bounding box center [883, 152] width 148 height 149
click at [267, 19] on img at bounding box center [242, 18] width 78 height 19
click at [251, 19] on img at bounding box center [242, 18] width 78 height 19
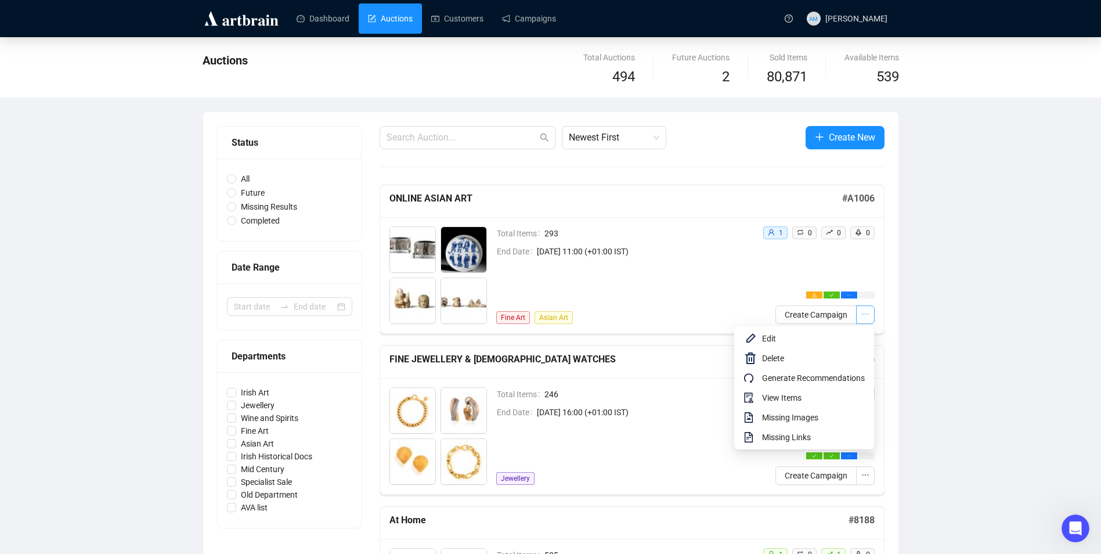
click at [868, 316] on icon "ellipsis" at bounding box center [866, 314] width 8 height 8
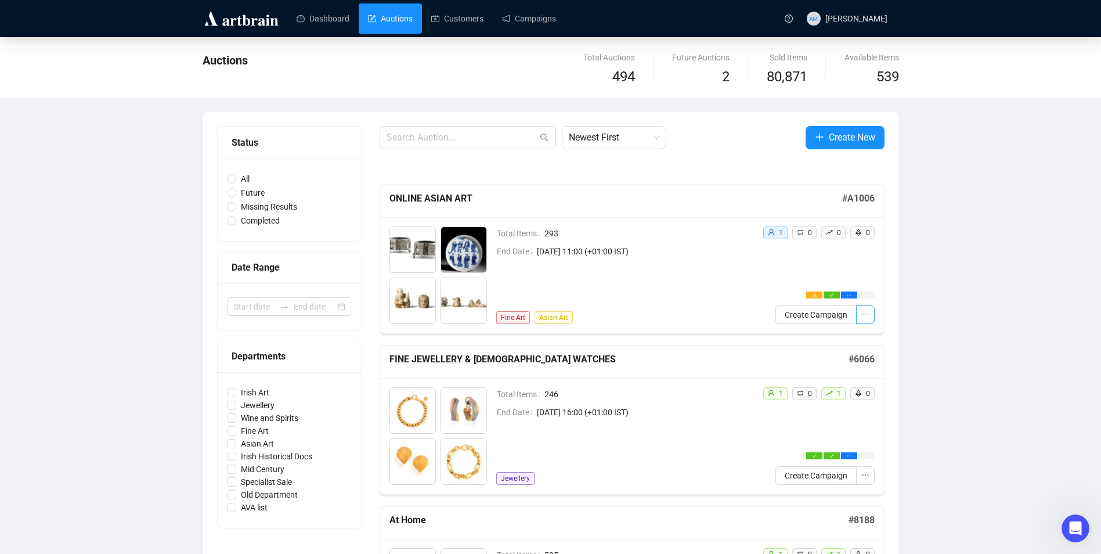
click at [863, 313] on icon "ellipsis" at bounding box center [866, 314] width 8 height 8
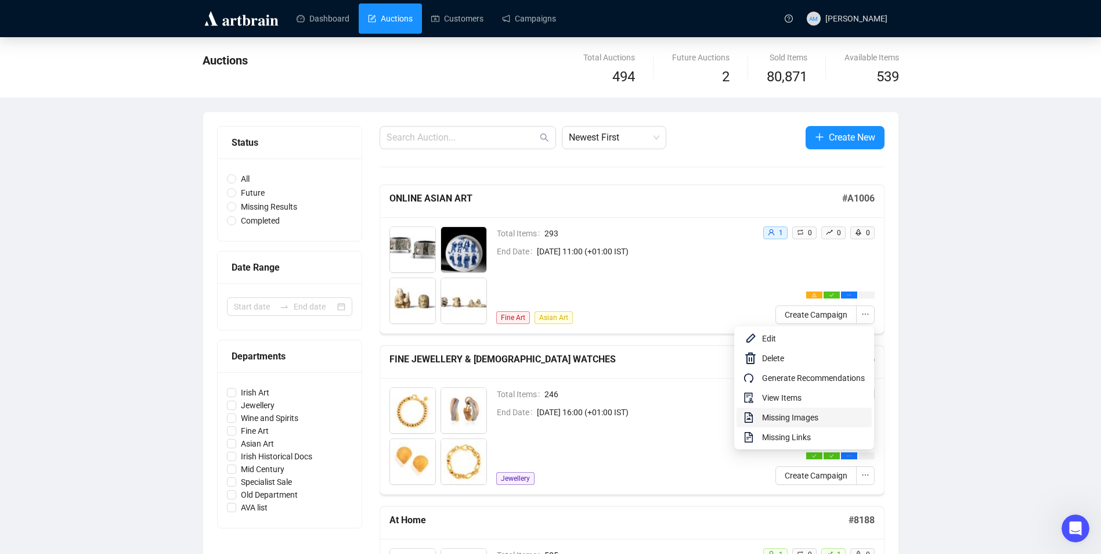
click at [816, 419] on span "Missing Images" at bounding box center [813, 417] width 103 height 13
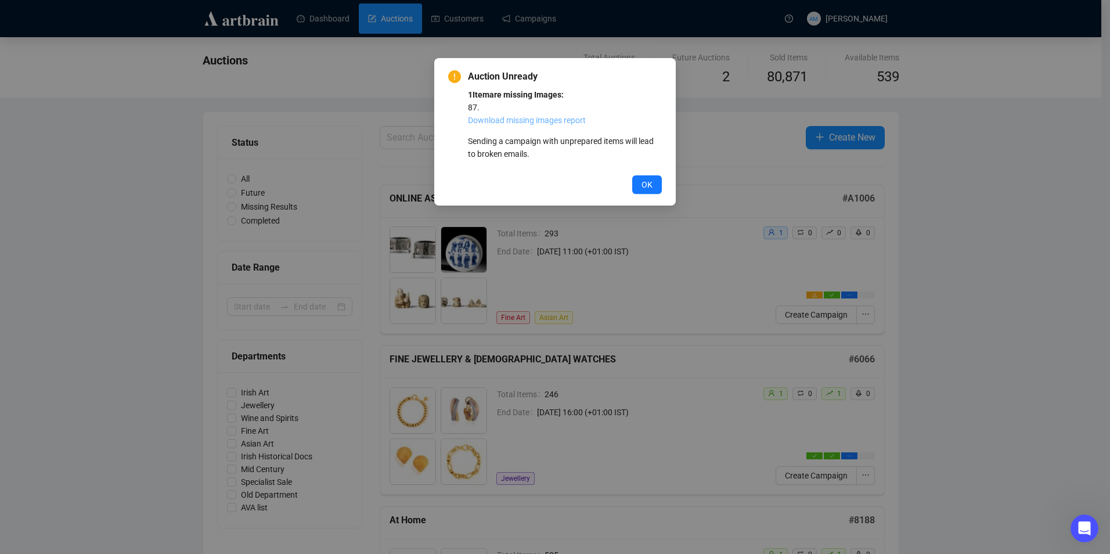
click at [531, 123] on link "Download missing images report" at bounding box center [527, 120] width 118 height 9
click at [658, 188] on button "OK" at bounding box center [647, 184] width 30 height 19
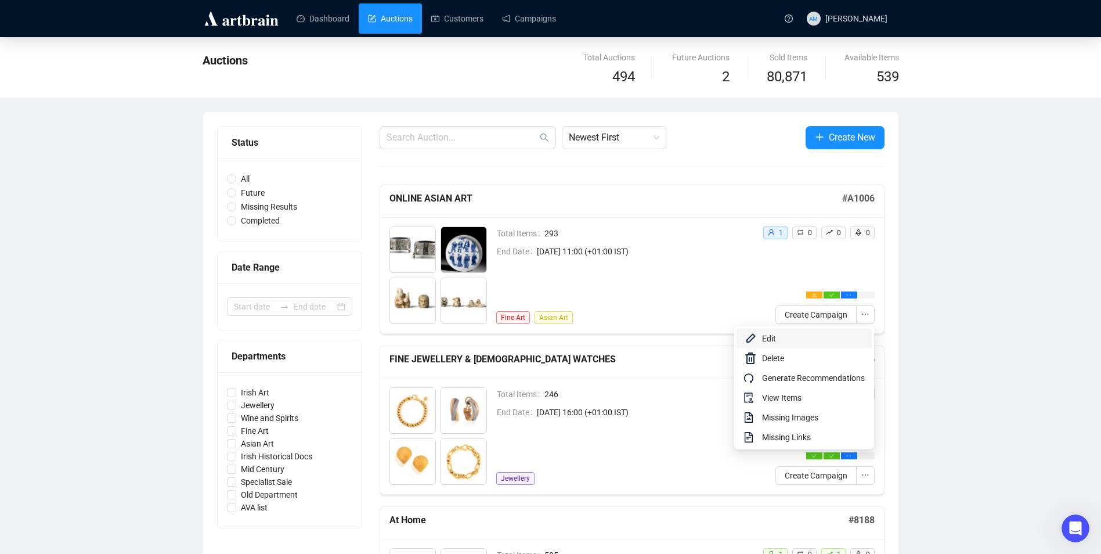
click at [831, 337] on span "Edit" at bounding box center [813, 338] width 103 height 13
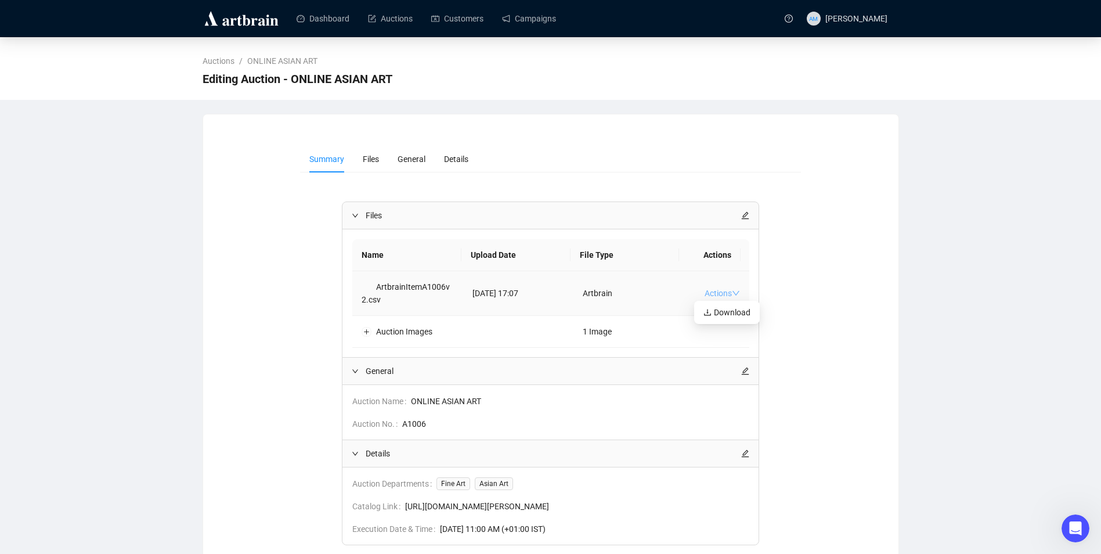
click at [732, 294] on icon "down" at bounding box center [736, 293] width 8 height 8
click at [813, 278] on div "Summary Files General Details Files Name Upload Date File Type Actions Artbrain…" at bounding box center [551, 377] width 668 height 462
click at [345, 160] on li "Summary" at bounding box center [326, 159] width 53 height 27
click at [365, 160] on span "Files" at bounding box center [371, 158] width 16 height 9
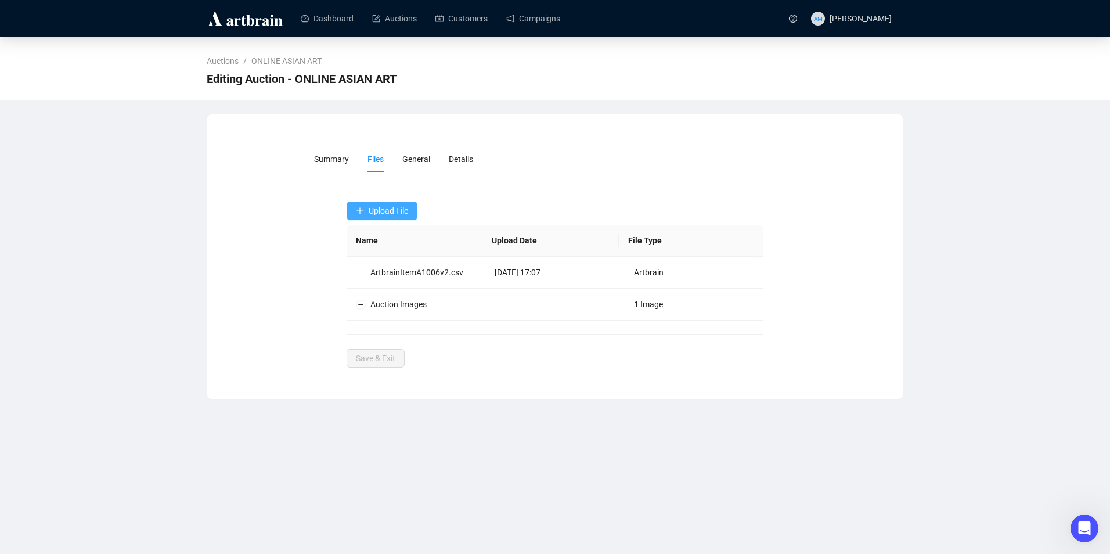
click at [383, 206] on span "Upload File" at bounding box center [388, 210] width 39 height 9
click at [391, 241] on span "Items" at bounding box center [382, 238] width 53 height 13
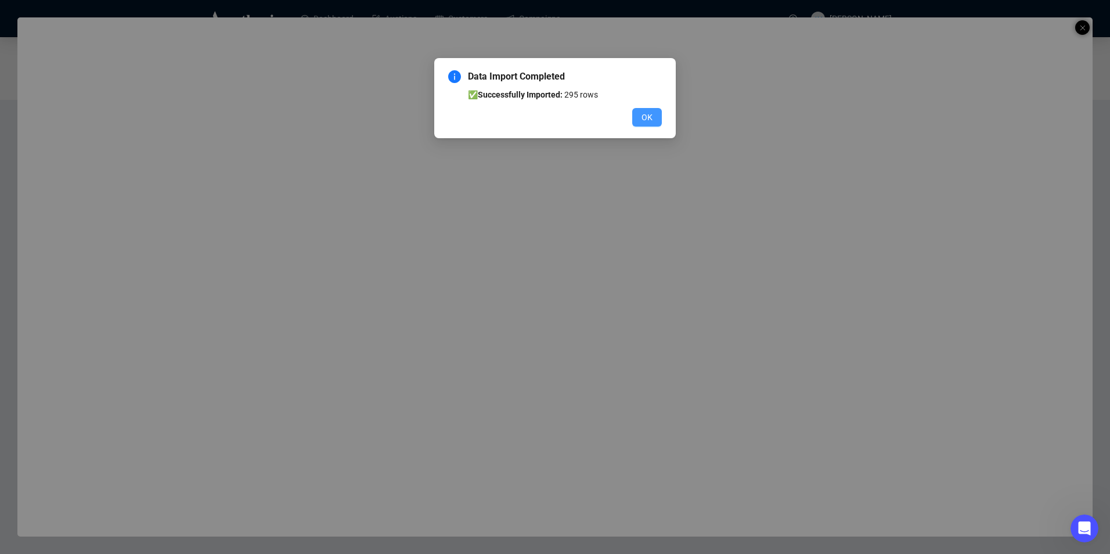
click at [644, 121] on span "OK" at bounding box center [647, 117] width 11 height 13
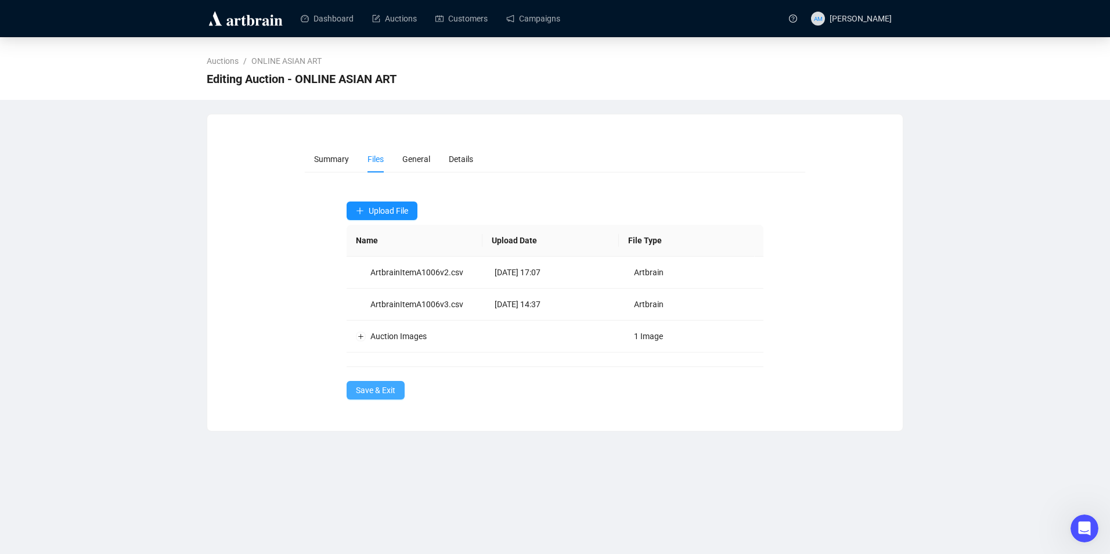
click at [390, 391] on span "Save & Exit" at bounding box center [375, 390] width 39 height 13
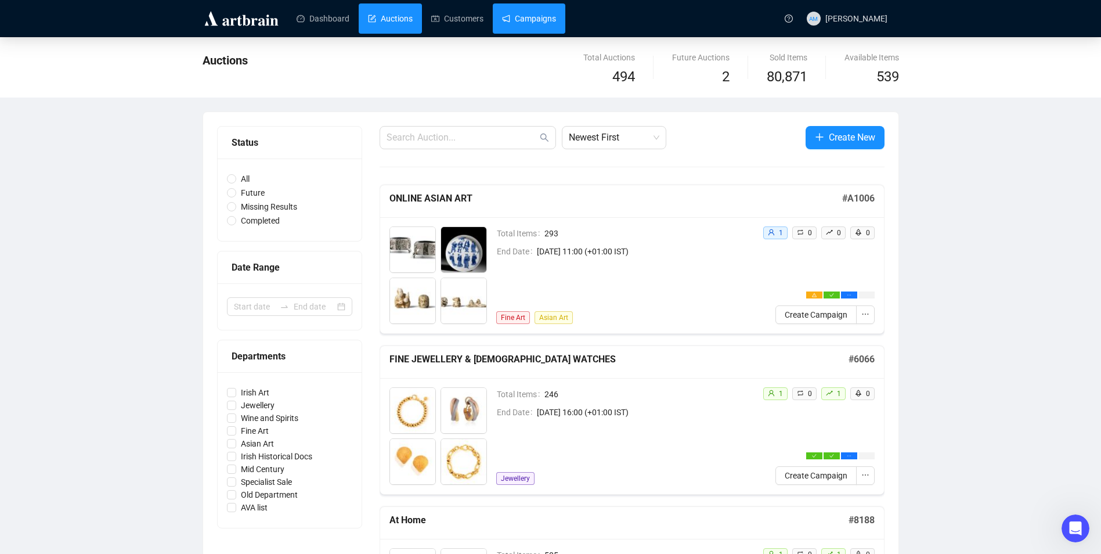
click at [534, 15] on link "Campaigns" at bounding box center [529, 18] width 54 height 30
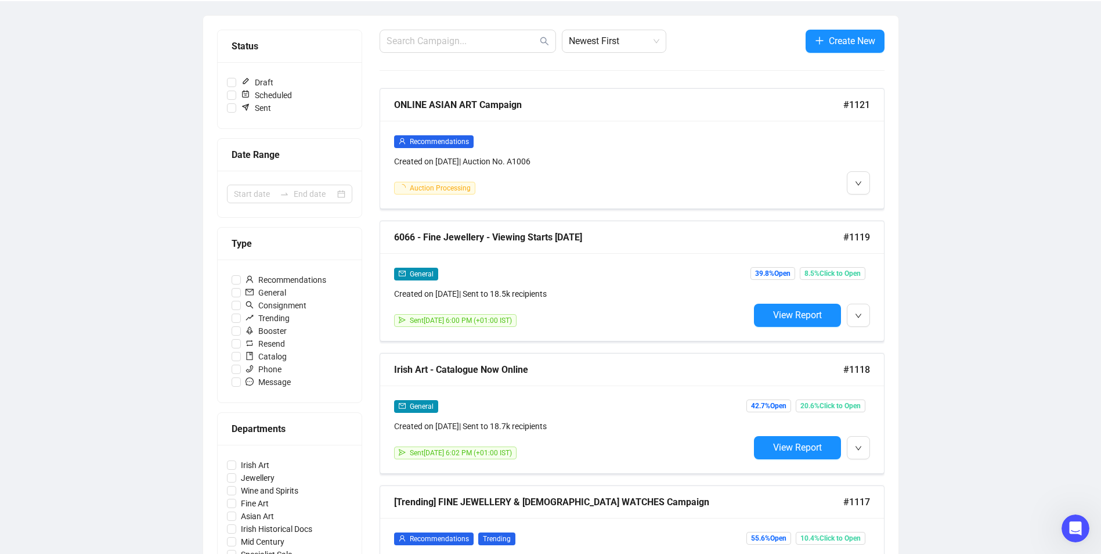
scroll to position [116, 0]
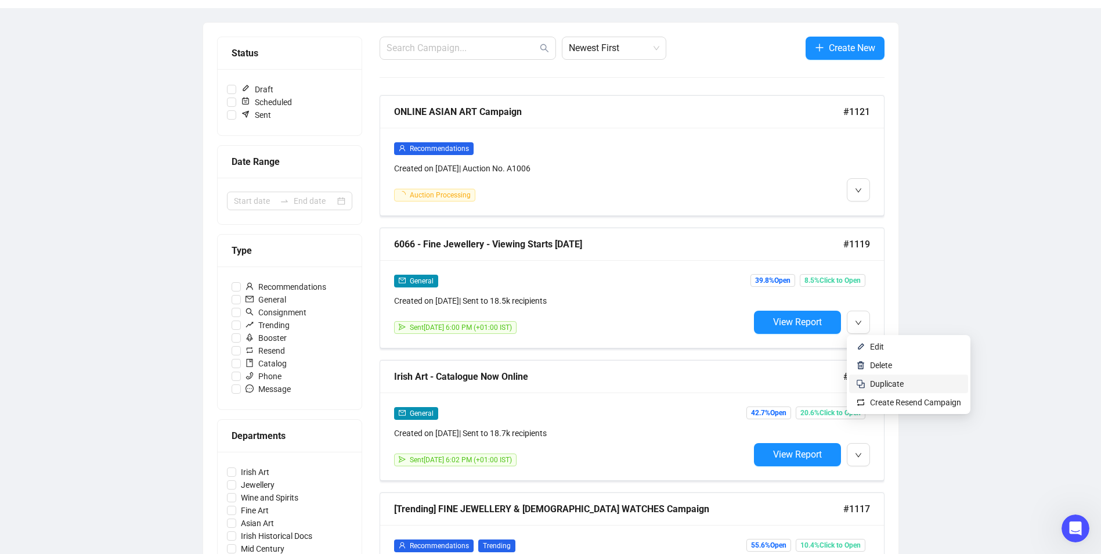
click at [890, 382] on span "Duplicate" at bounding box center [887, 383] width 34 height 9
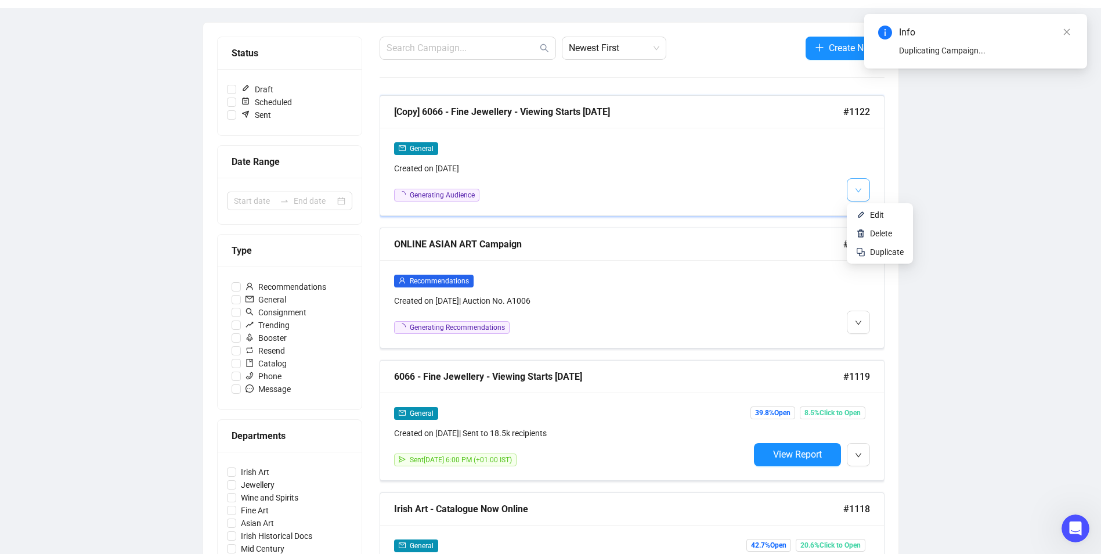
click at [867, 191] on button "button" at bounding box center [858, 189] width 23 height 23
click at [866, 211] on li "Edit" at bounding box center [880, 215] width 62 height 19
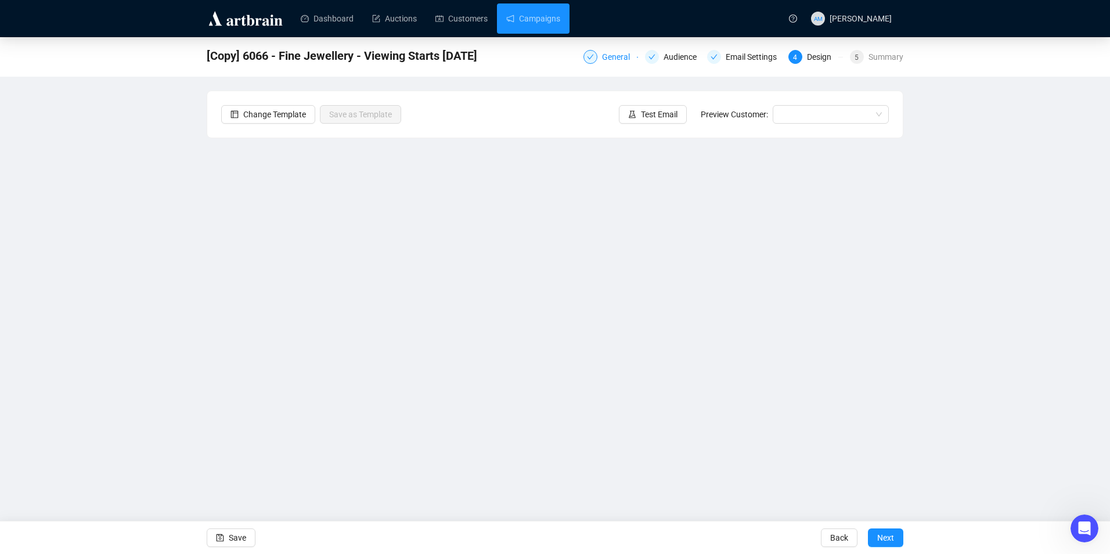
click at [610, 52] on div "General" at bounding box center [619, 57] width 35 height 14
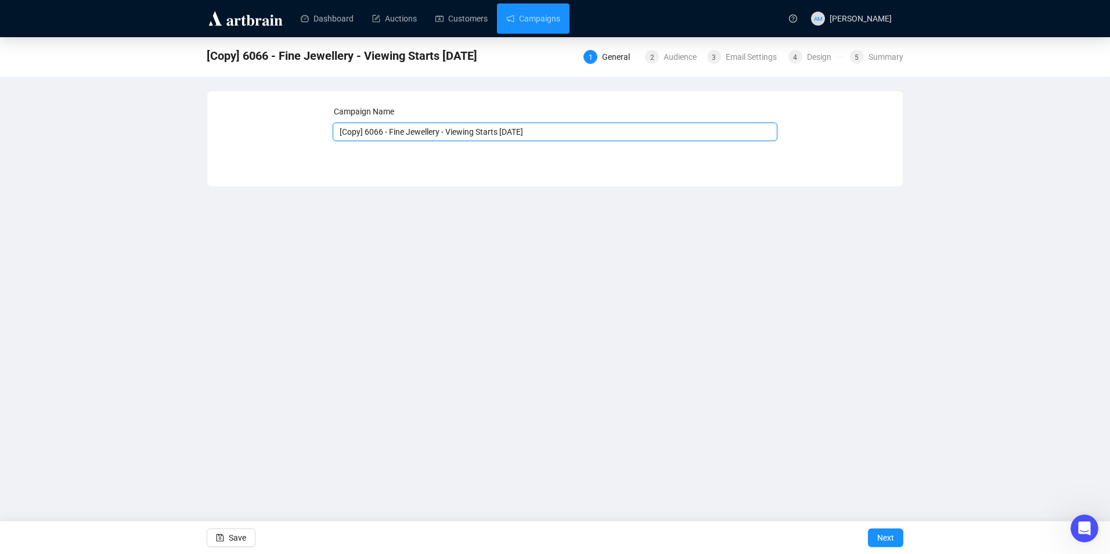
drag, startPoint x: 540, startPoint y: 132, endPoint x: 478, endPoint y: 128, distance: 62.3
click at [478, 128] on input "[Copy] 6066 - Fine Jewellery - Viewing Starts [DATE]" at bounding box center [555, 131] width 445 height 19
type input "[Copy] 6066 - Fine Jewellery - Viewing Continues"
click at [237, 531] on span "Save" at bounding box center [237, 537] width 17 height 33
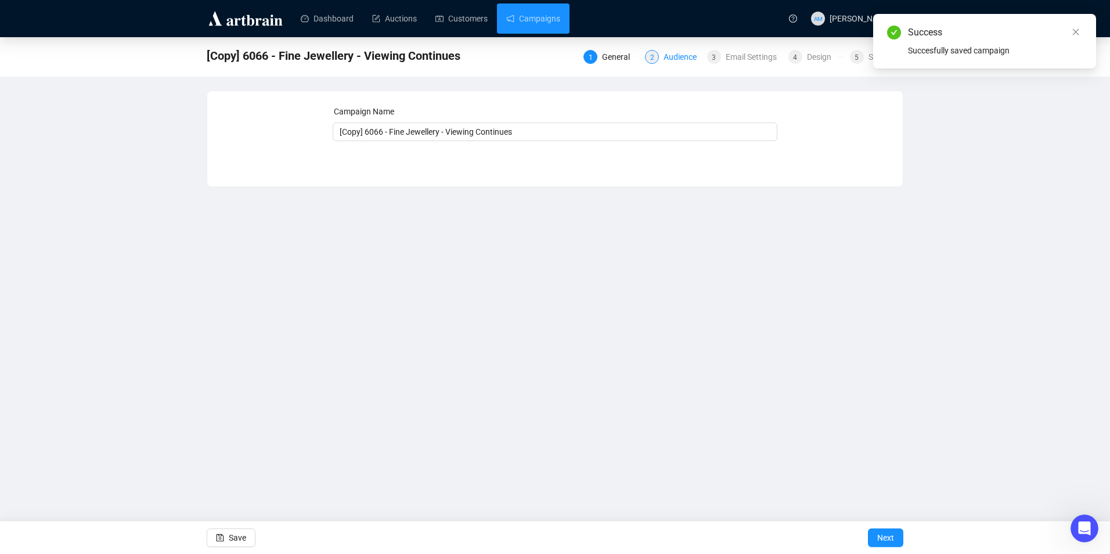
click at [691, 52] on div "Audience" at bounding box center [684, 57] width 40 height 14
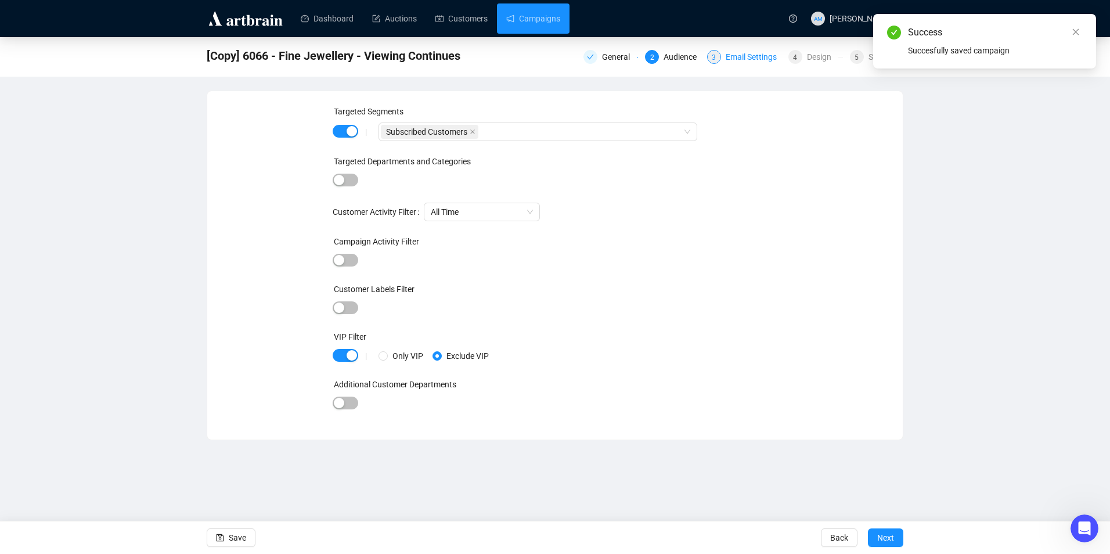
click at [726, 60] on div "3 Email Settings" at bounding box center [744, 57] width 74 height 14
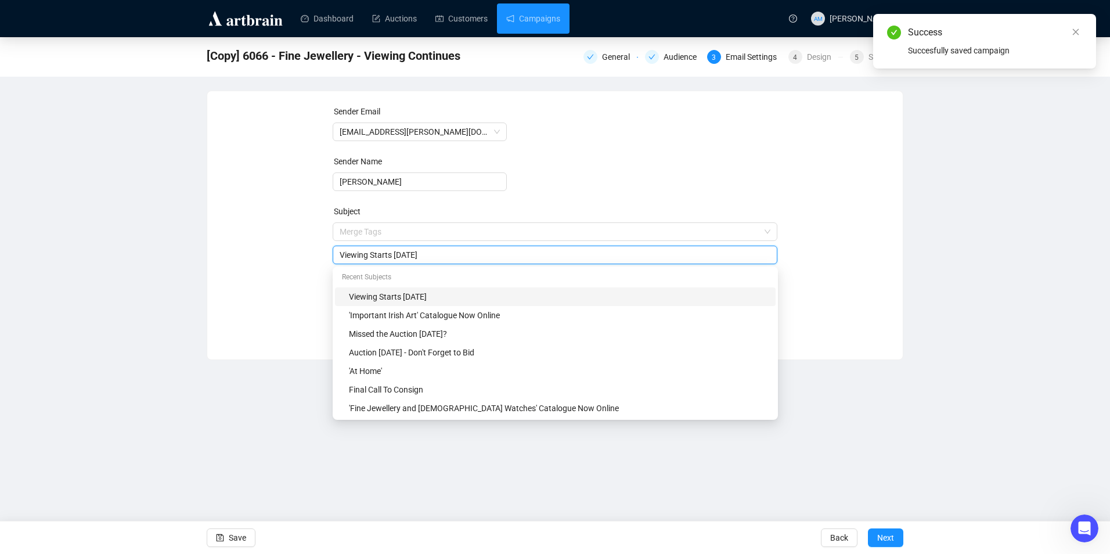
drag, startPoint x: 438, startPoint y: 228, endPoint x: 373, endPoint y: 248, distance: 68.1
click at [370, 248] on div "Viewing Starts [DATE]" at bounding box center [555, 255] width 445 height 19
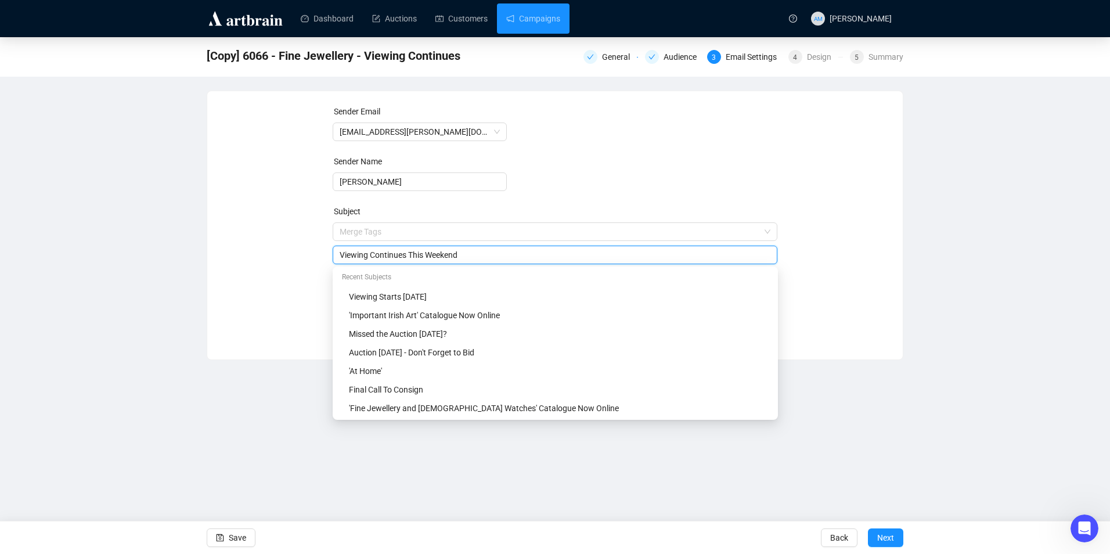
type input "Viewing Continues This Weekend"
drag, startPoint x: 291, startPoint y: 267, endPoint x: 276, endPoint y: 351, distance: 85.4
click at [291, 268] on div "Sender Email [EMAIL_ADDRESS][PERSON_NAME][DOMAIN_NAME] Sender Name [PERSON_NAME…" at bounding box center [555, 216] width 668 height 223
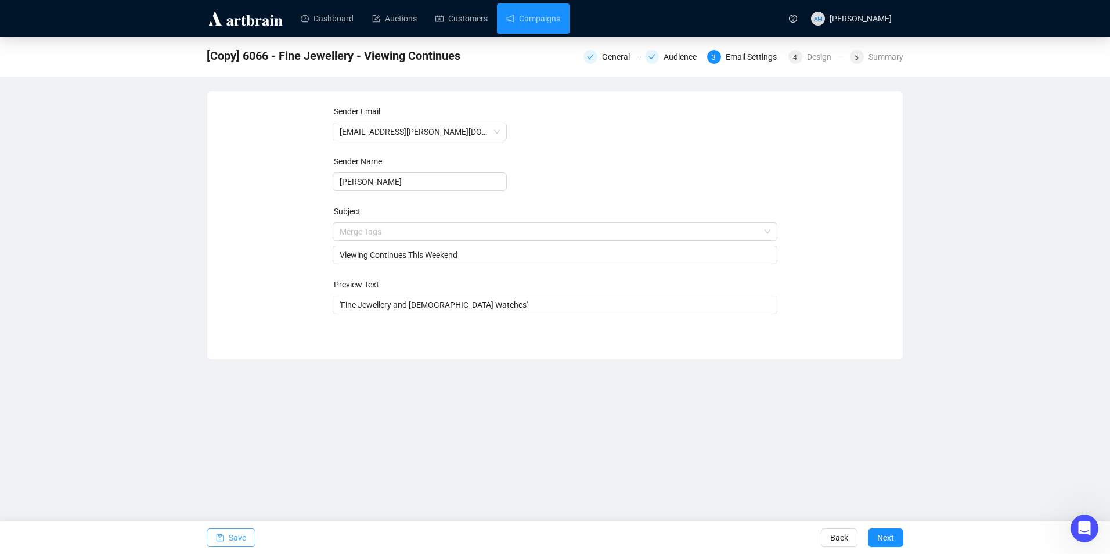
click at [236, 540] on span "Save" at bounding box center [237, 537] width 17 height 33
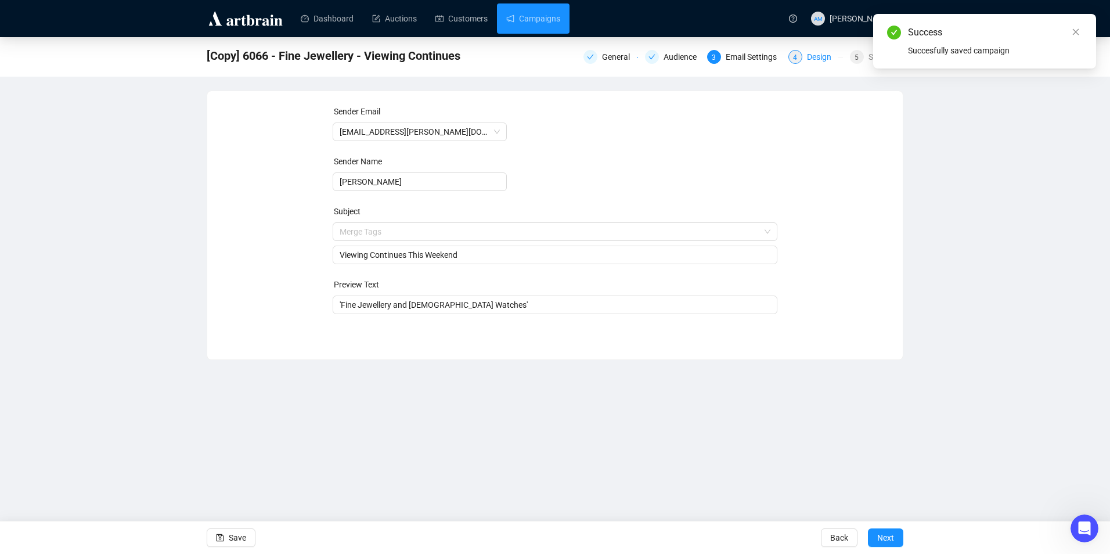
click at [815, 59] on div "Design" at bounding box center [822, 57] width 31 height 14
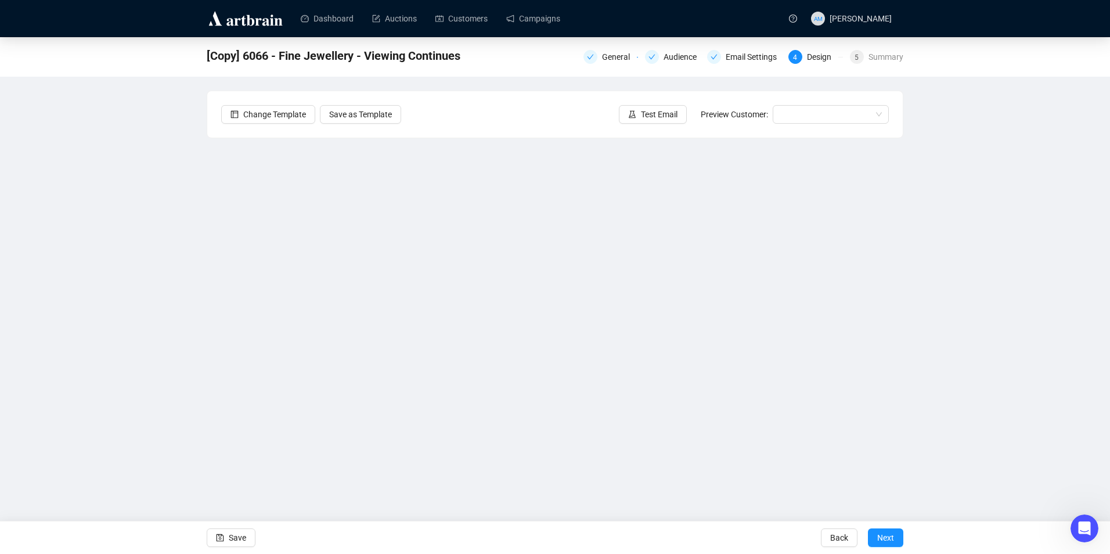
click at [201, 545] on div "Save Back Next" at bounding box center [555, 537] width 1110 height 33
click at [214, 538] on button "Save" at bounding box center [231, 537] width 49 height 19
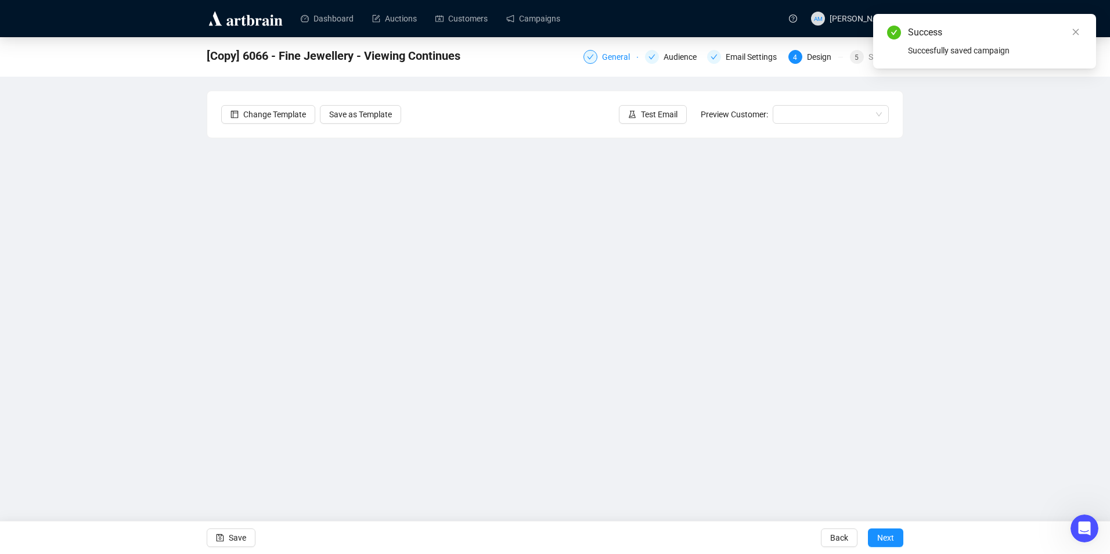
click at [607, 55] on div "General" at bounding box center [619, 57] width 35 height 14
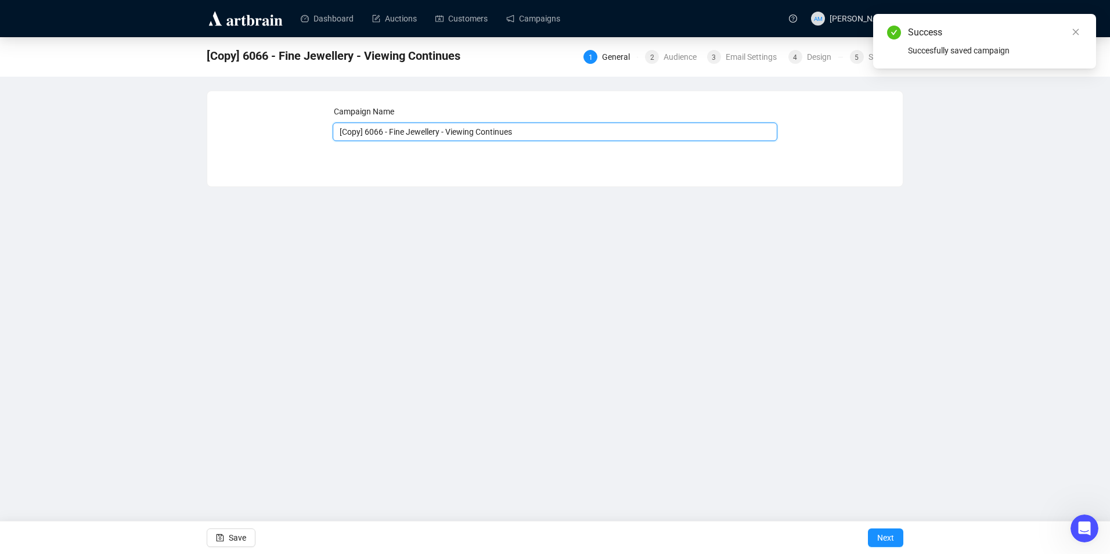
drag, startPoint x: 363, startPoint y: 134, endPoint x: 324, endPoint y: 129, distance: 39.2
click at [324, 129] on div "Campaign Name [Copy] 6066 - Fine Jewellery - Viewing Continues Save Next" at bounding box center [555, 130] width 668 height 50
type input "6066 - Fine Jewellery - Viewing Continues"
click at [235, 536] on span "Save" at bounding box center [237, 537] width 17 height 33
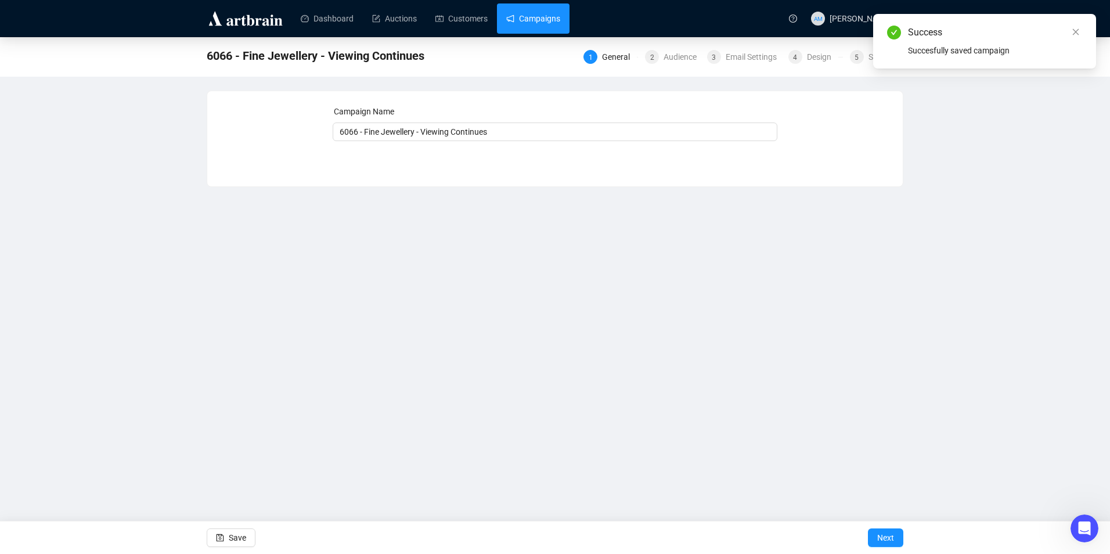
click at [535, 19] on link "Campaigns" at bounding box center [533, 18] width 54 height 30
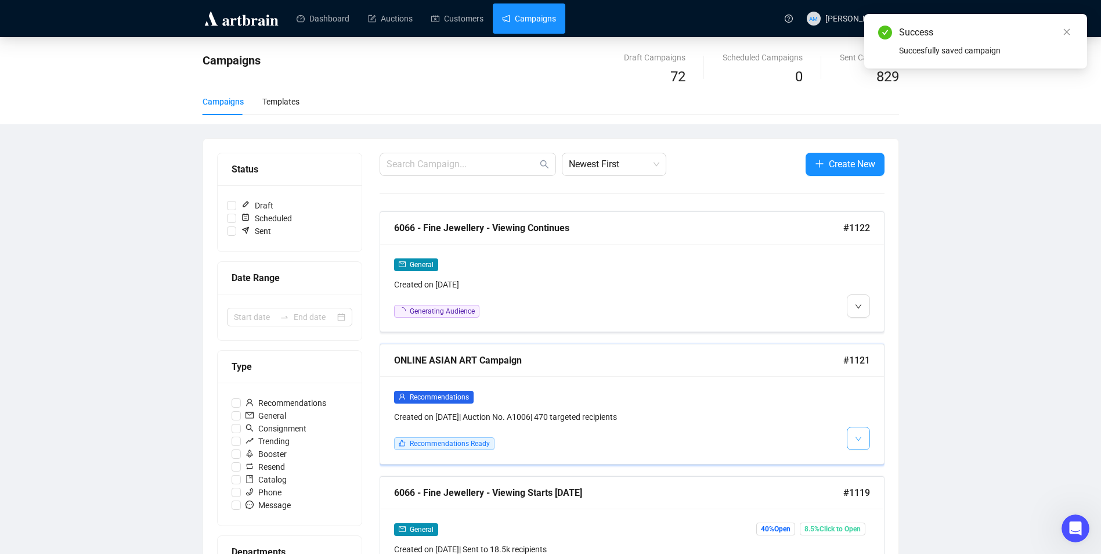
click at [852, 437] on button "button" at bounding box center [858, 438] width 23 height 23
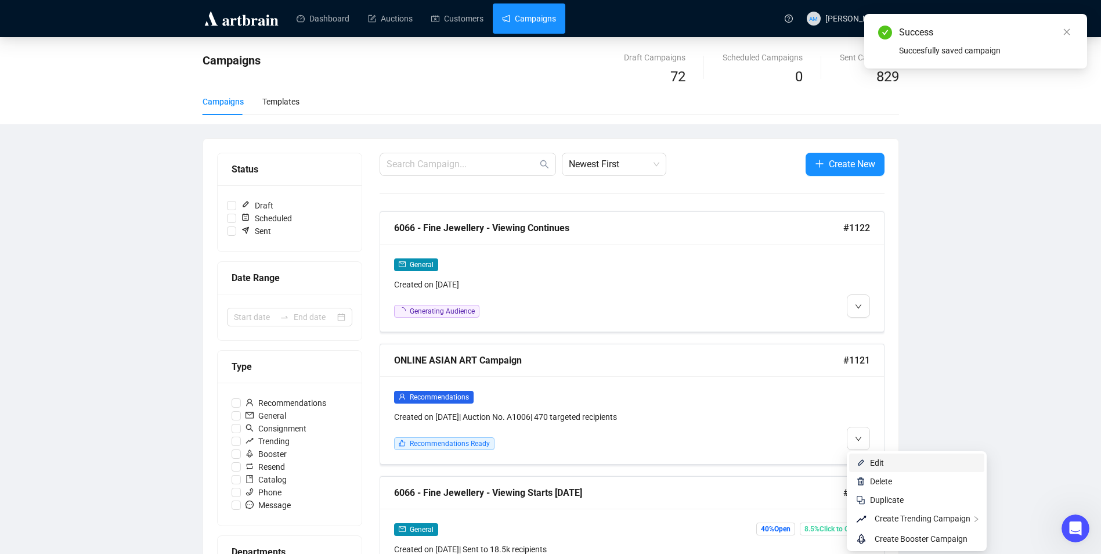
click at [880, 460] on span "Edit" at bounding box center [877, 462] width 14 height 9
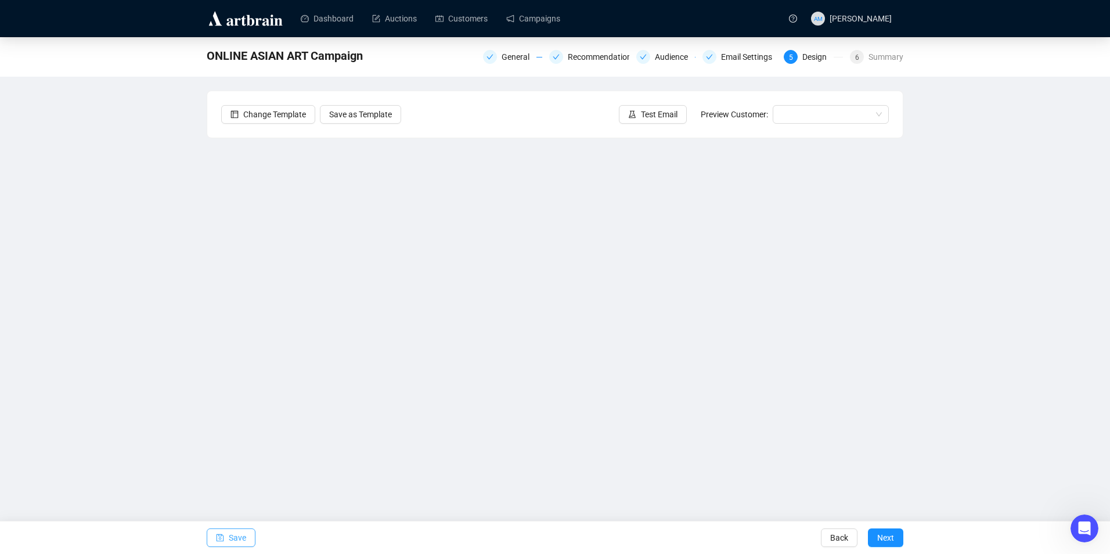
click at [232, 539] on span "Save" at bounding box center [237, 537] width 17 height 33
click at [234, 536] on span "Save" at bounding box center [237, 537] width 17 height 33
click at [555, 19] on link "Campaigns" at bounding box center [533, 18] width 54 height 30
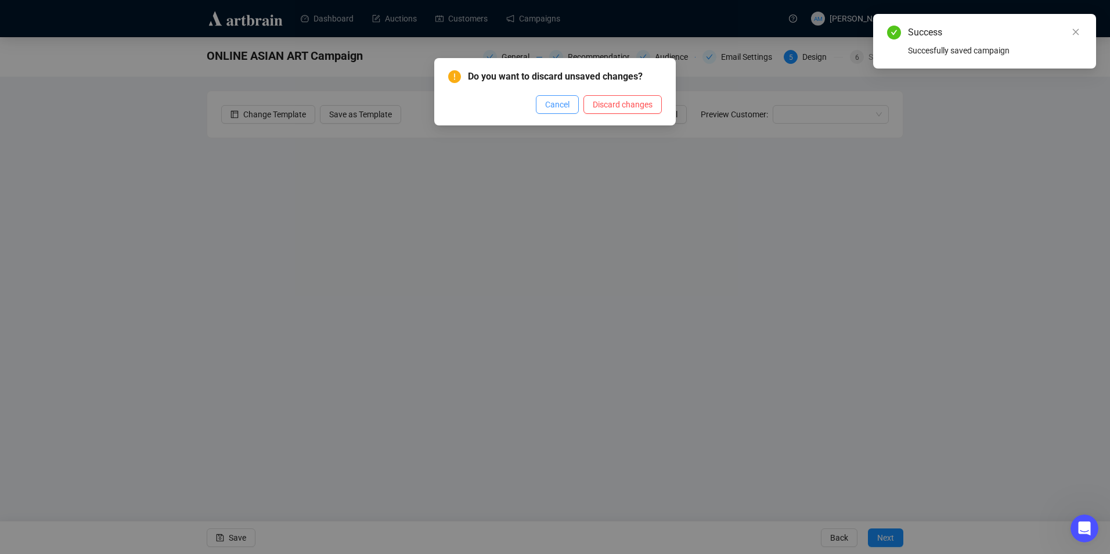
click at [565, 103] on span "Cancel" at bounding box center [557, 104] width 24 height 13
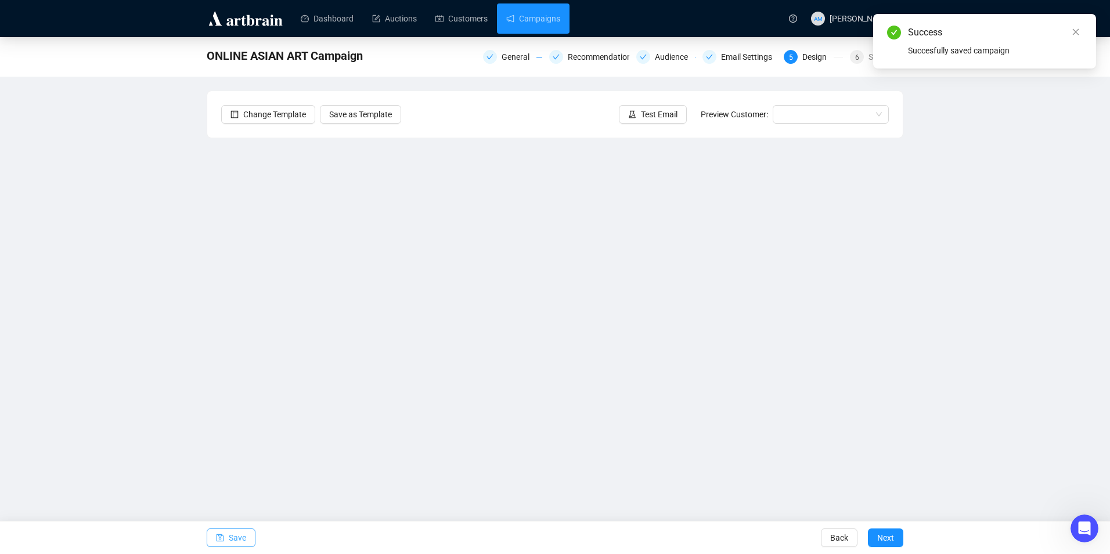
click at [224, 539] on icon "save" at bounding box center [221, 538] width 8 height 8
click at [539, 23] on link "Campaigns" at bounding box center [533, 18] width 54 height 30
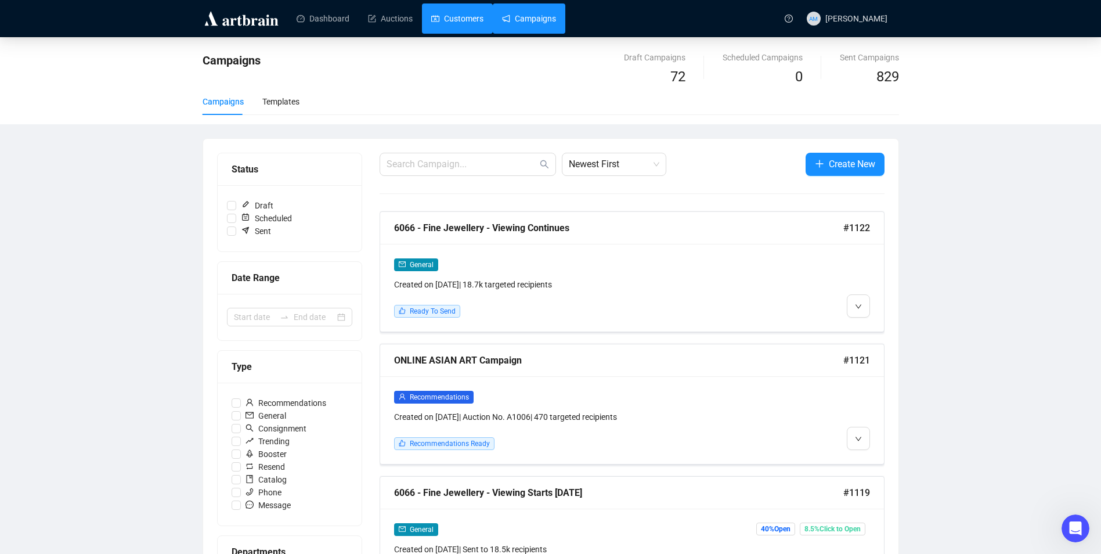
click at [453, 15] on link "Customers" at bounding box center [457, 18] width 52 height 30
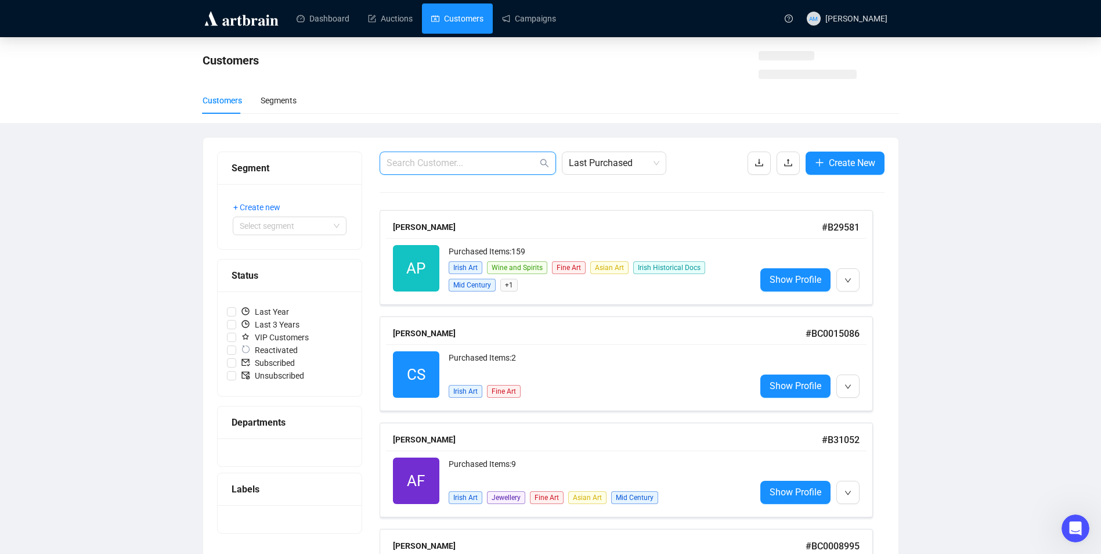
click at [463, 168] on input "text" at bounding box center [462, 163] width 151 height 14
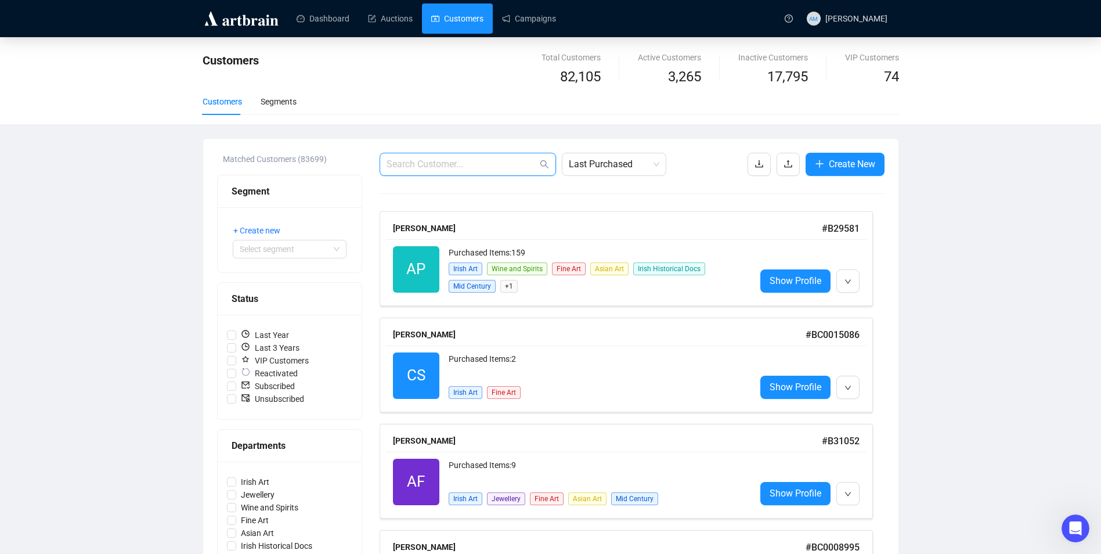
paste input "[EMAIL_ADDRESS][DOMAIN_NAME]"
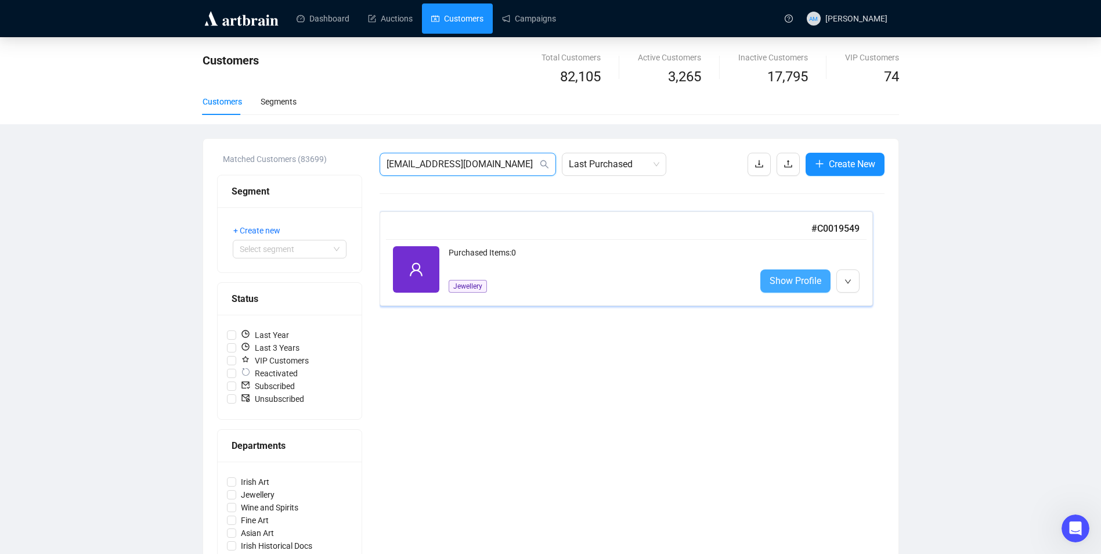
type input "[EMAIL_ADDRESS][DOMAIN_NAME]"
click at [770, 278] on span "Show Profile" at bounding box center [796, 280] width 52 height 15
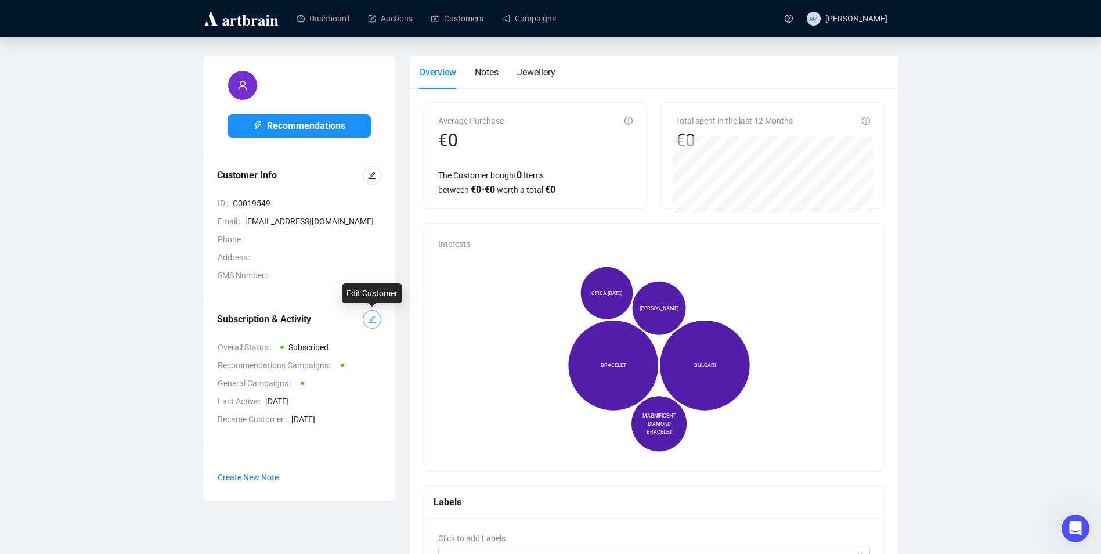
click at [374, 322] on icon "edit" at bounding box center [372, 319] width 8 height 8
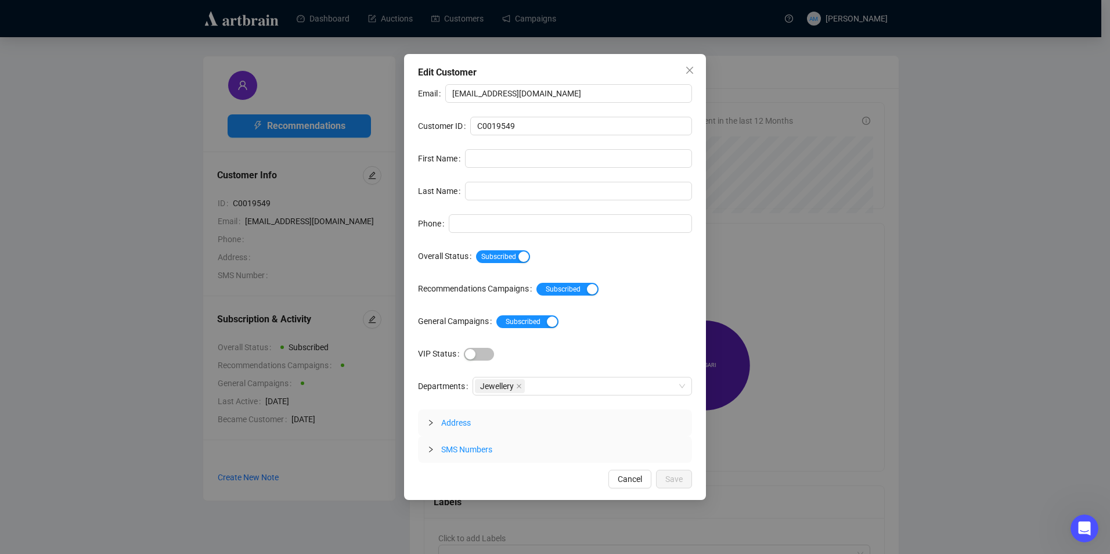
click at [432, 426] on div at bounding box center [434, 422] width 14 height 13
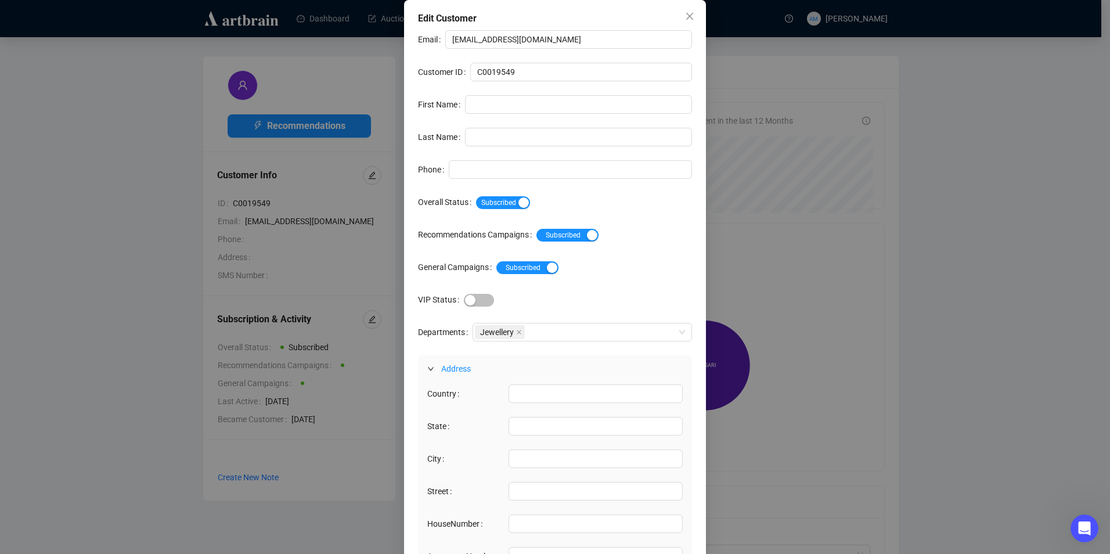
click at [430, 366] on div at bounding box center [434, 368] width 14 height 13
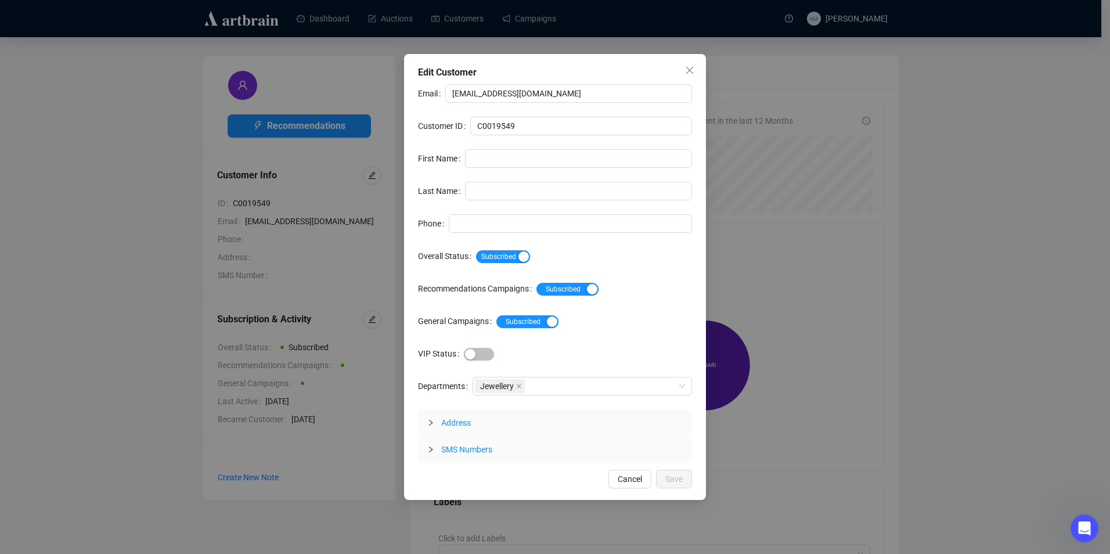
click at [639, 484] on span "Cancel" at bounding box center [630, 479] width 24 height 13
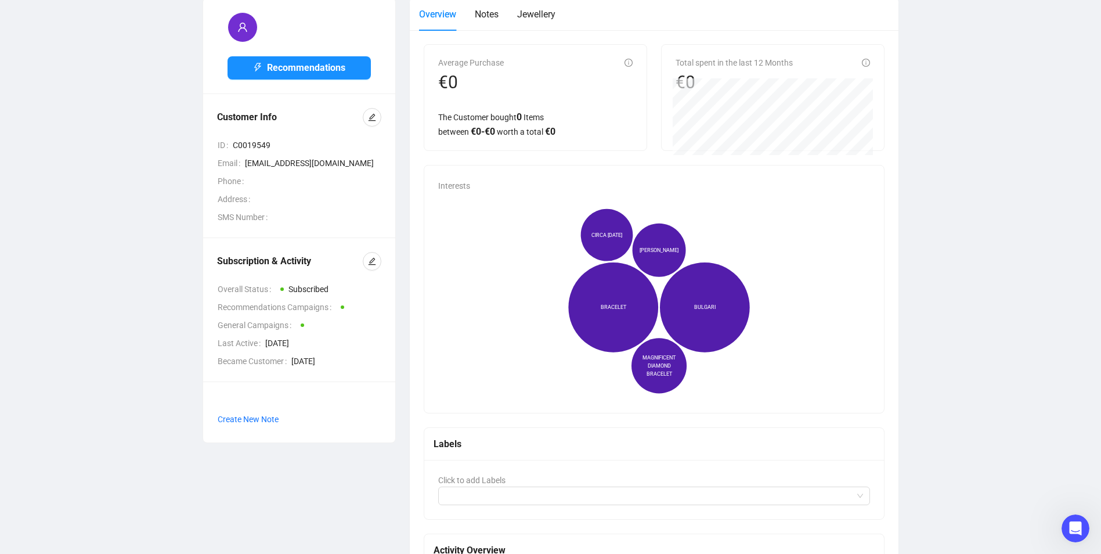
scroll to position [116, 0]
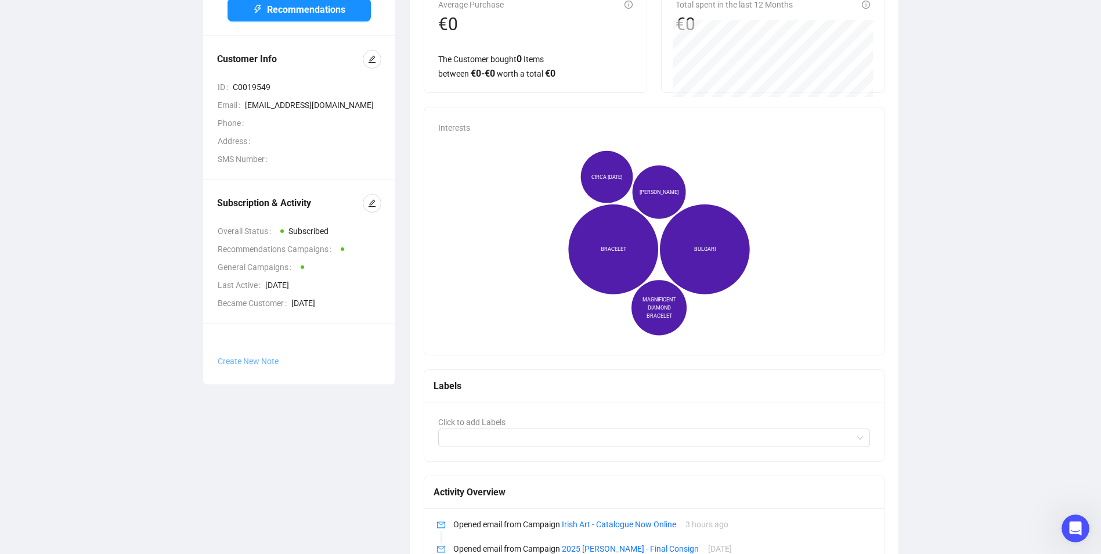
click at [268, 362] on span "Create New Note" at bounding box center [248, 360] width 61 height 9
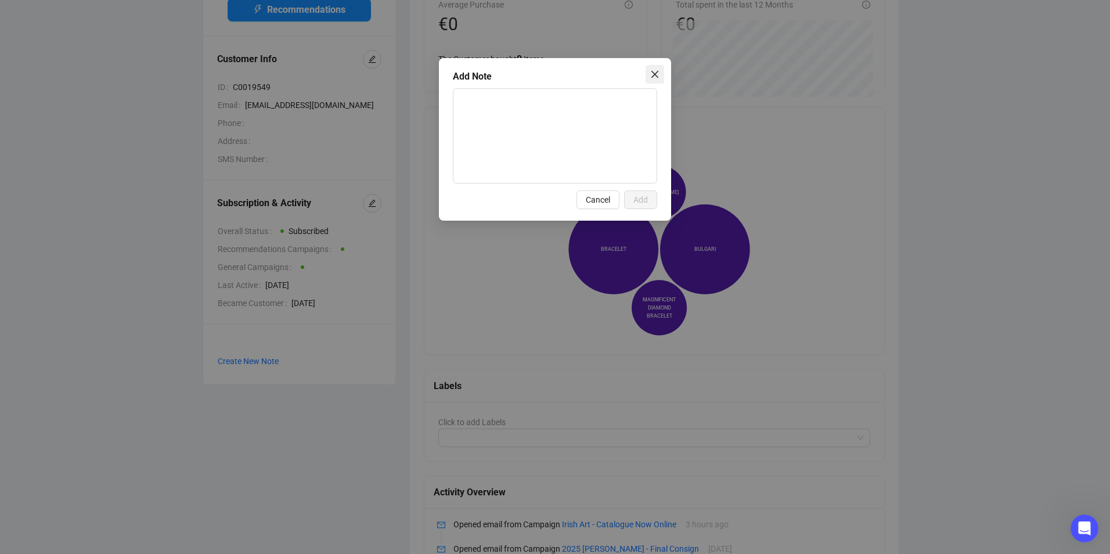
click at [653, 74] on icon "close" at bounding box center [654, 74] width 9 height 9
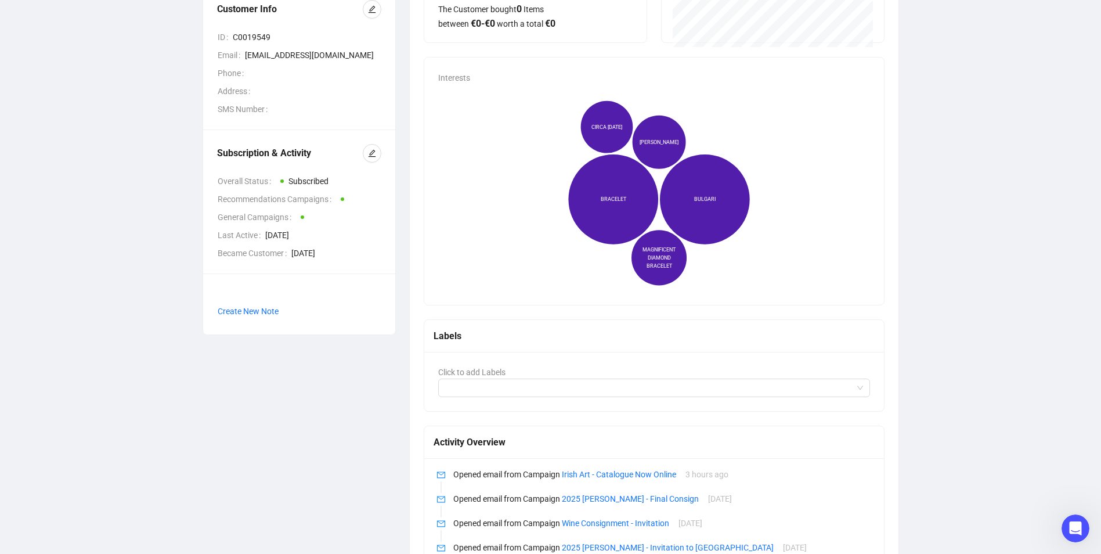
scroll to position [115, 0]
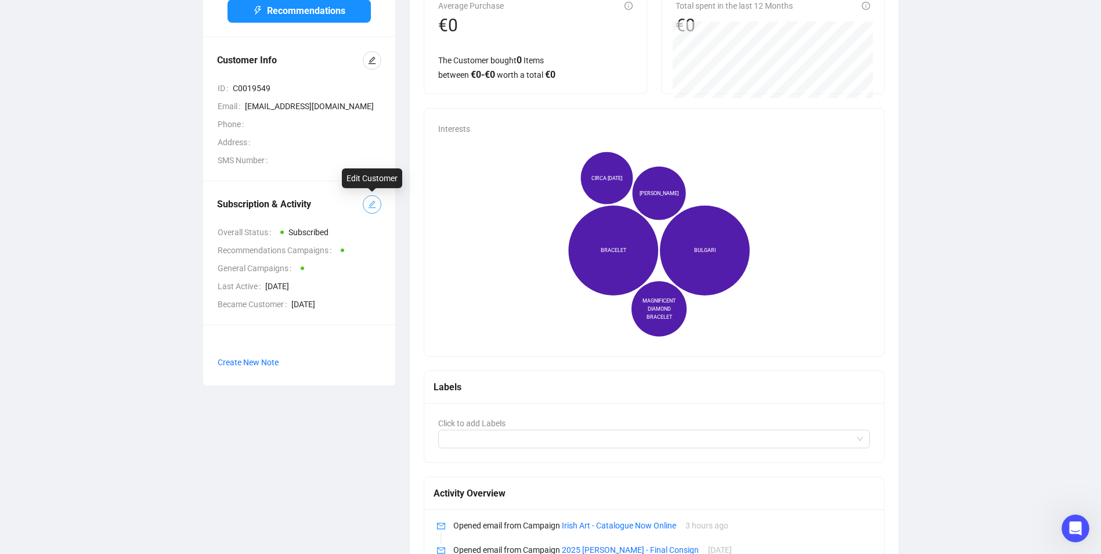
click at [373, 200] on icon "edit" at bounding box center [372, 204] width 8 height 8
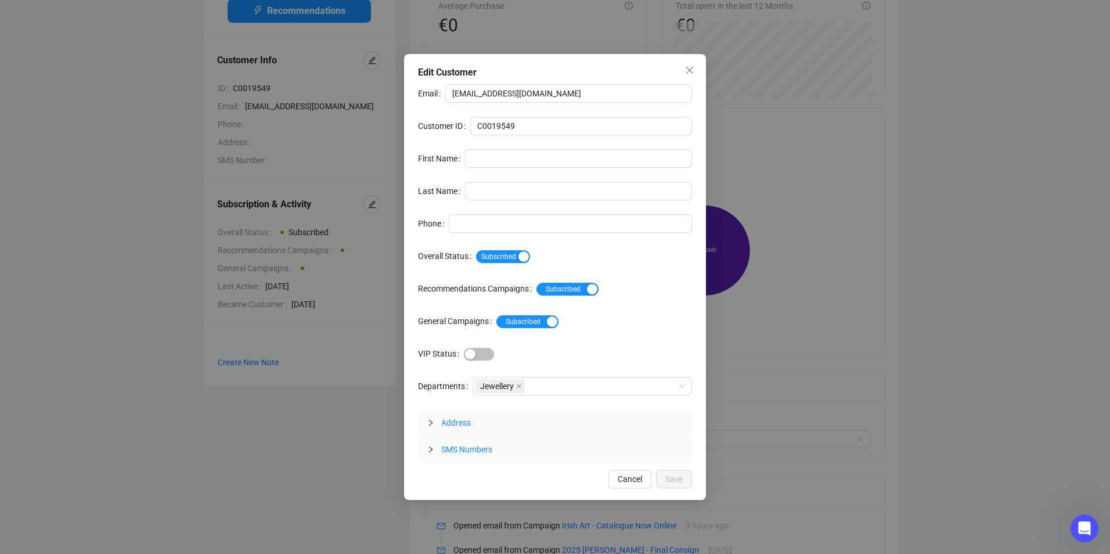
click at [434, 424] on icon "collapsed" at bounding box center [430, 422] width 7 height 7
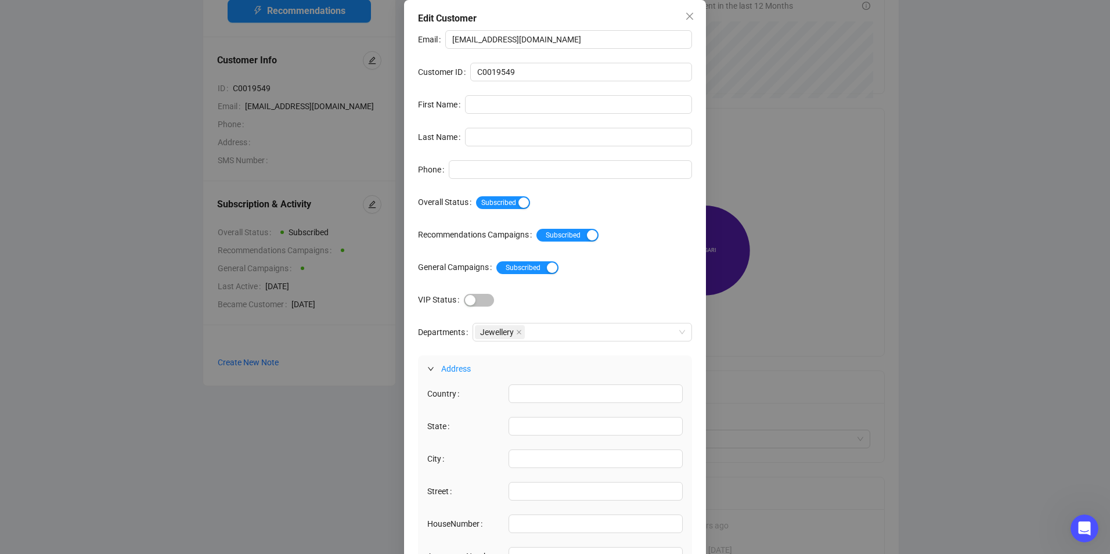
click at [430, 369] on icon "expanded" at bounding box center [430, 368] width 7 height 7
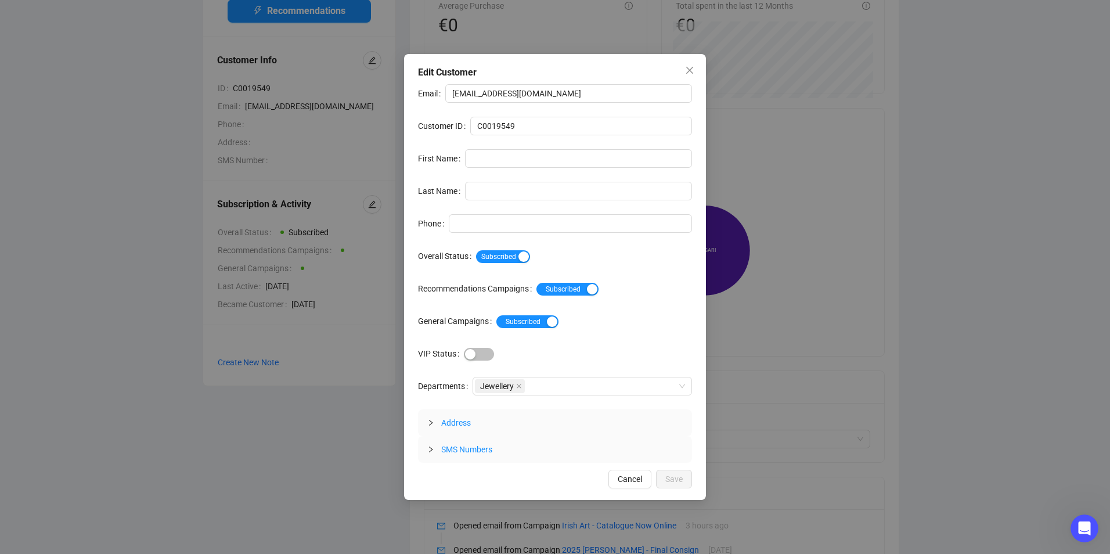
click at [428, 451] on icon "collapsed" at bounding box center [430, 449] width 7 height 7
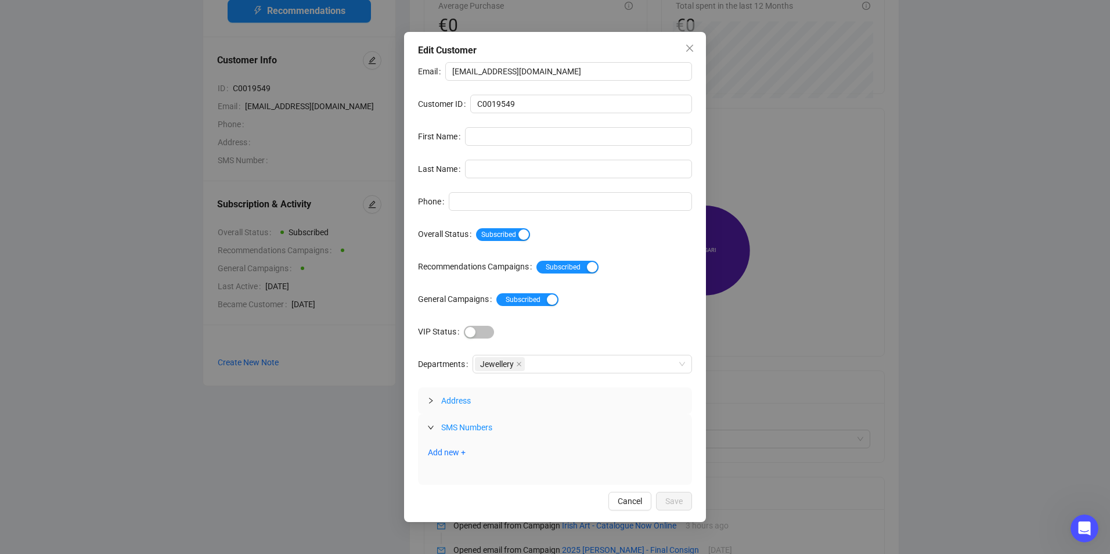
click at [431, 431] on div at bounding box center [434, 427] width 14 height 13
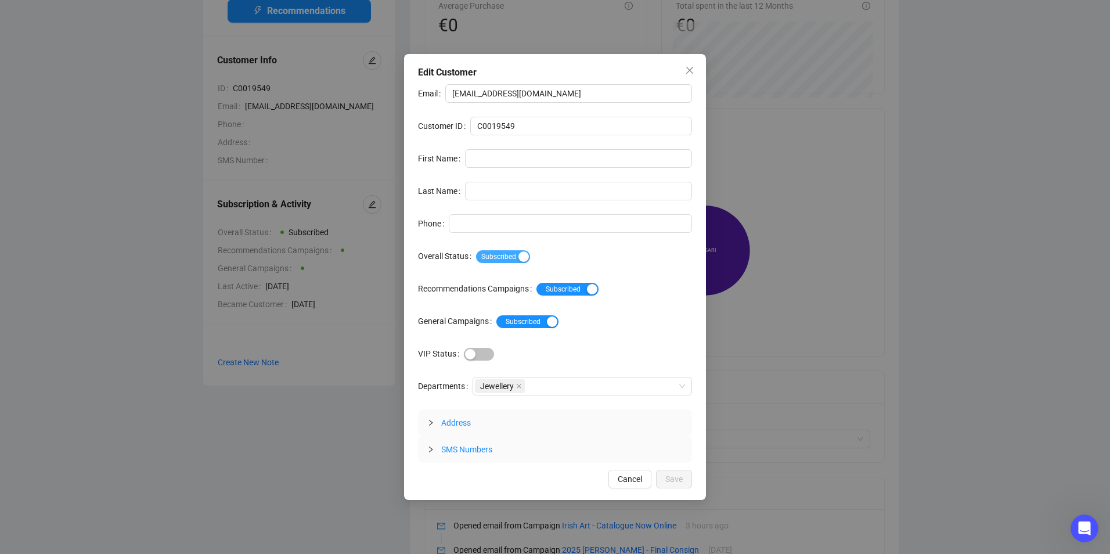
click at [518, 257] on div "button" at bounding box center [523, 256] width 10 height 10
click at [518, 257] on span "Subscribed Unsubscribed" at bounding box center [507, 256] width 62 height 13
click at [623, 479] on span "Cancel" at bounding box center [630, 479] width 24 height 13
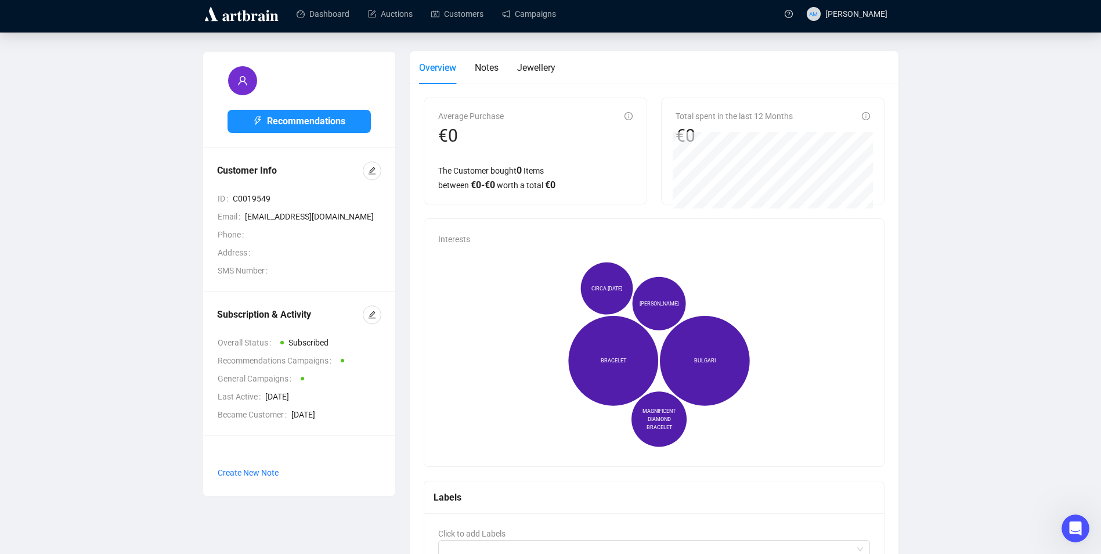
scroll to position [0, 0]
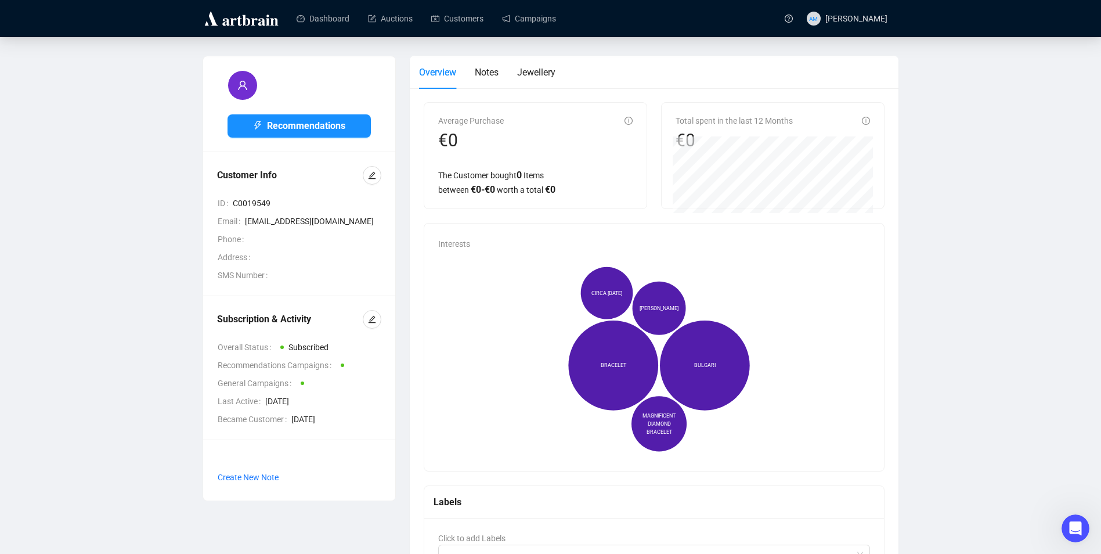
click at [226, 23] on img at bounding box center [242, 18] width 78 height 19
click at [481, 72] on span "Notes" at bounding box center [487, 72] width 24 height 11
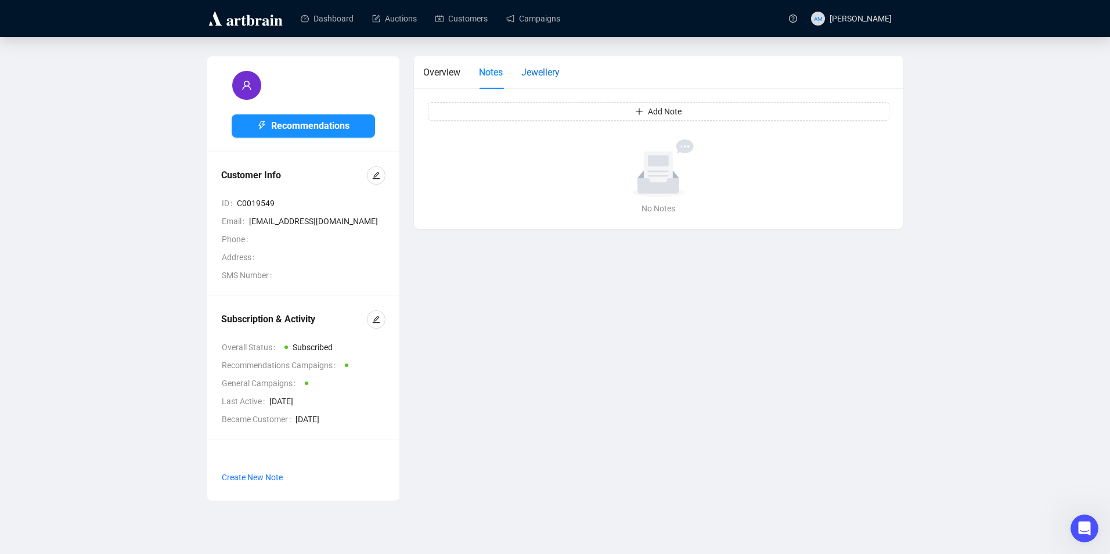
click at [555, 71] on span "Jewellery" at bounding box center [540, 72] width 38 height 11
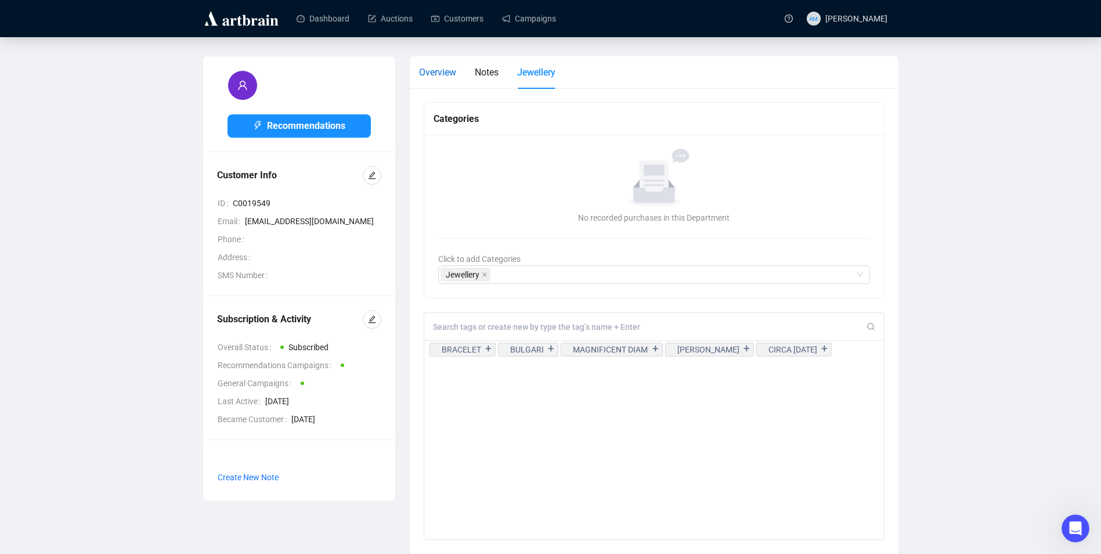
click at [439, 70] on span "Overview" at bounding box center [437, 72] width 37 height 11
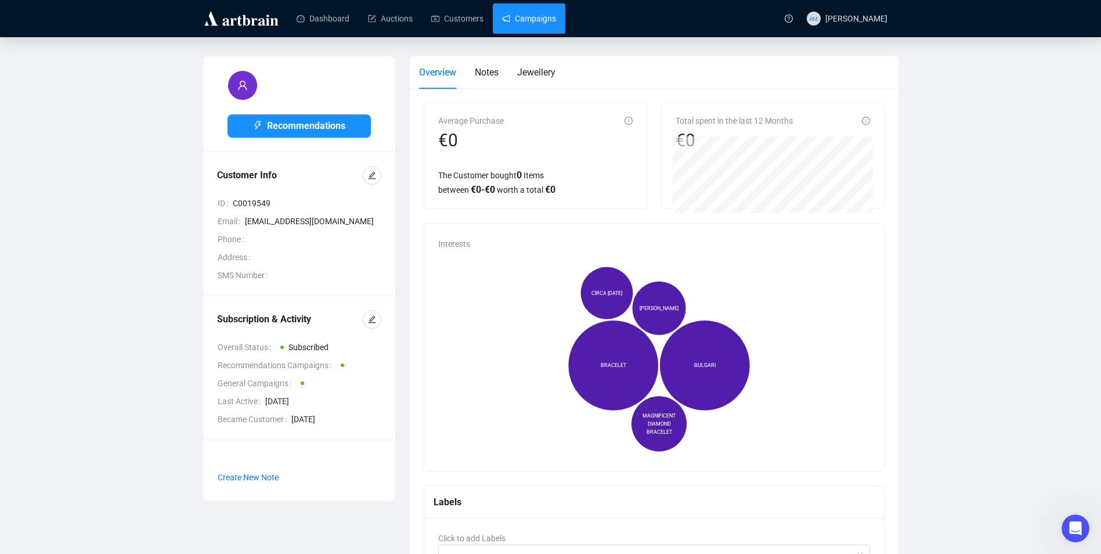
click at [502, 10] on link "Campaigns" at bounding box center [529, 18] width 54 height 30
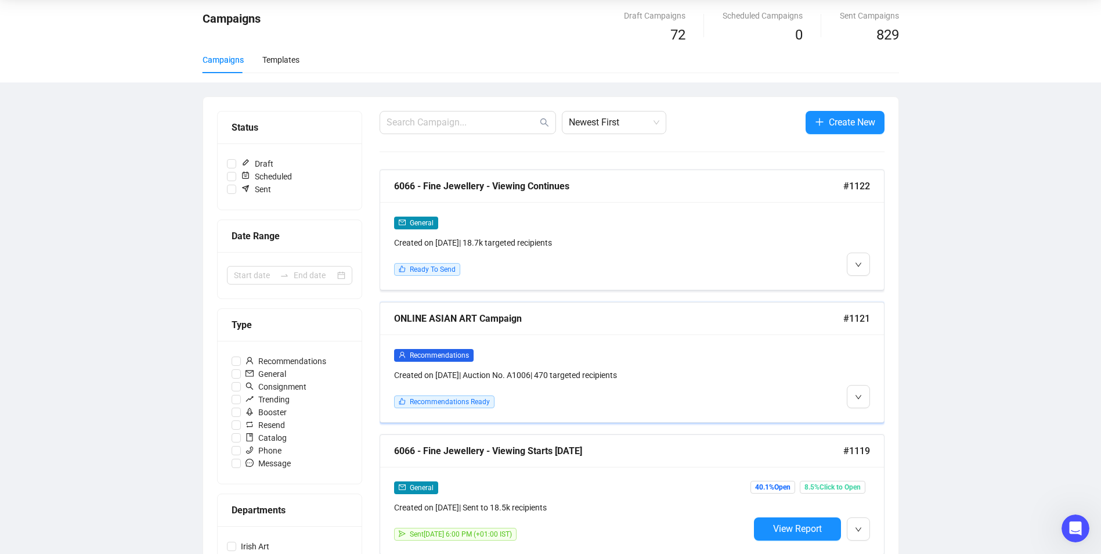
scroll to position [116, 0]
